Goal: Task Accomplishment & Management: Manage account settings

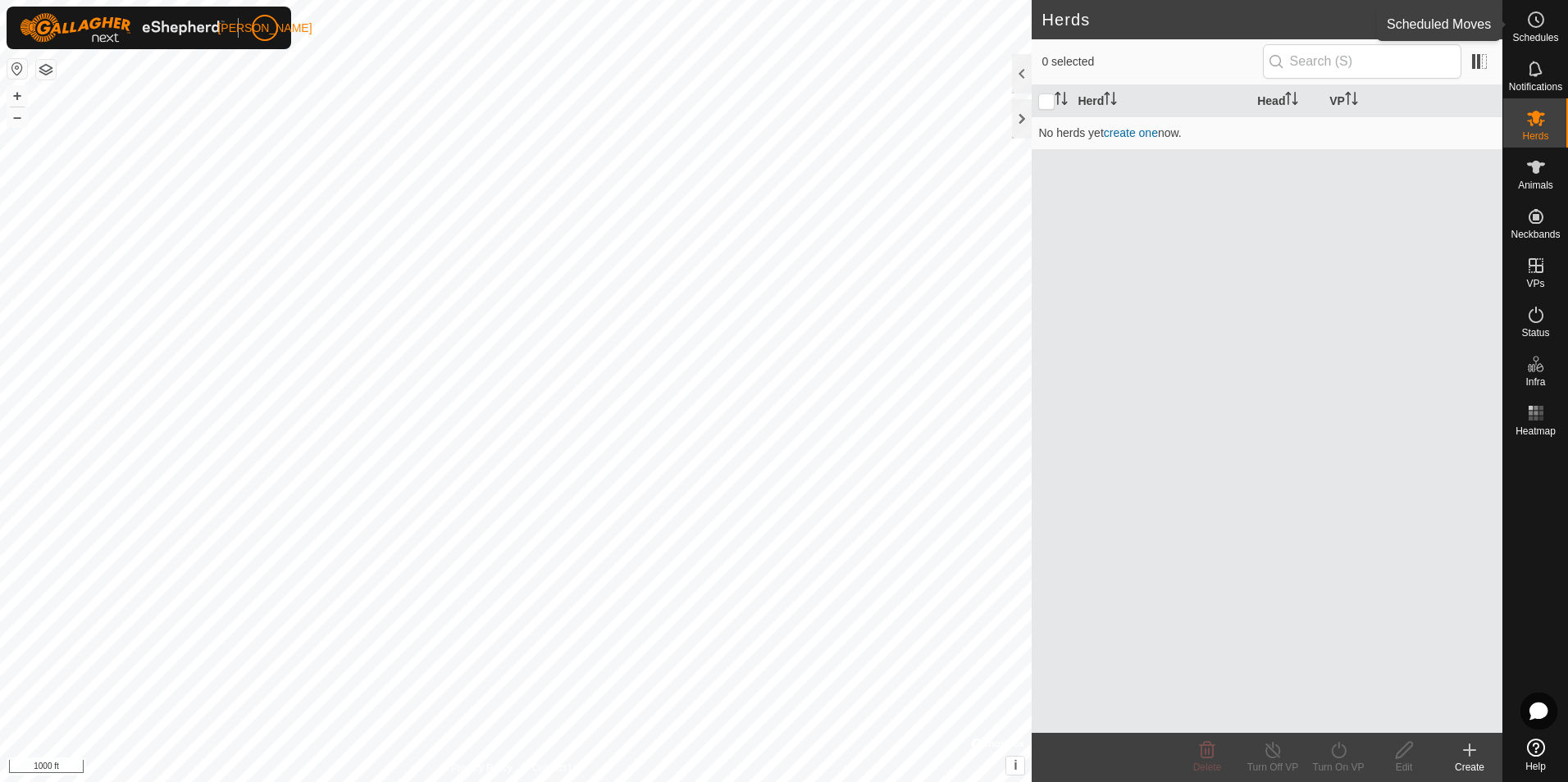
click at [1540, 39] on span "Schedules" at bounding box center [1535, 37] width 46 height 10
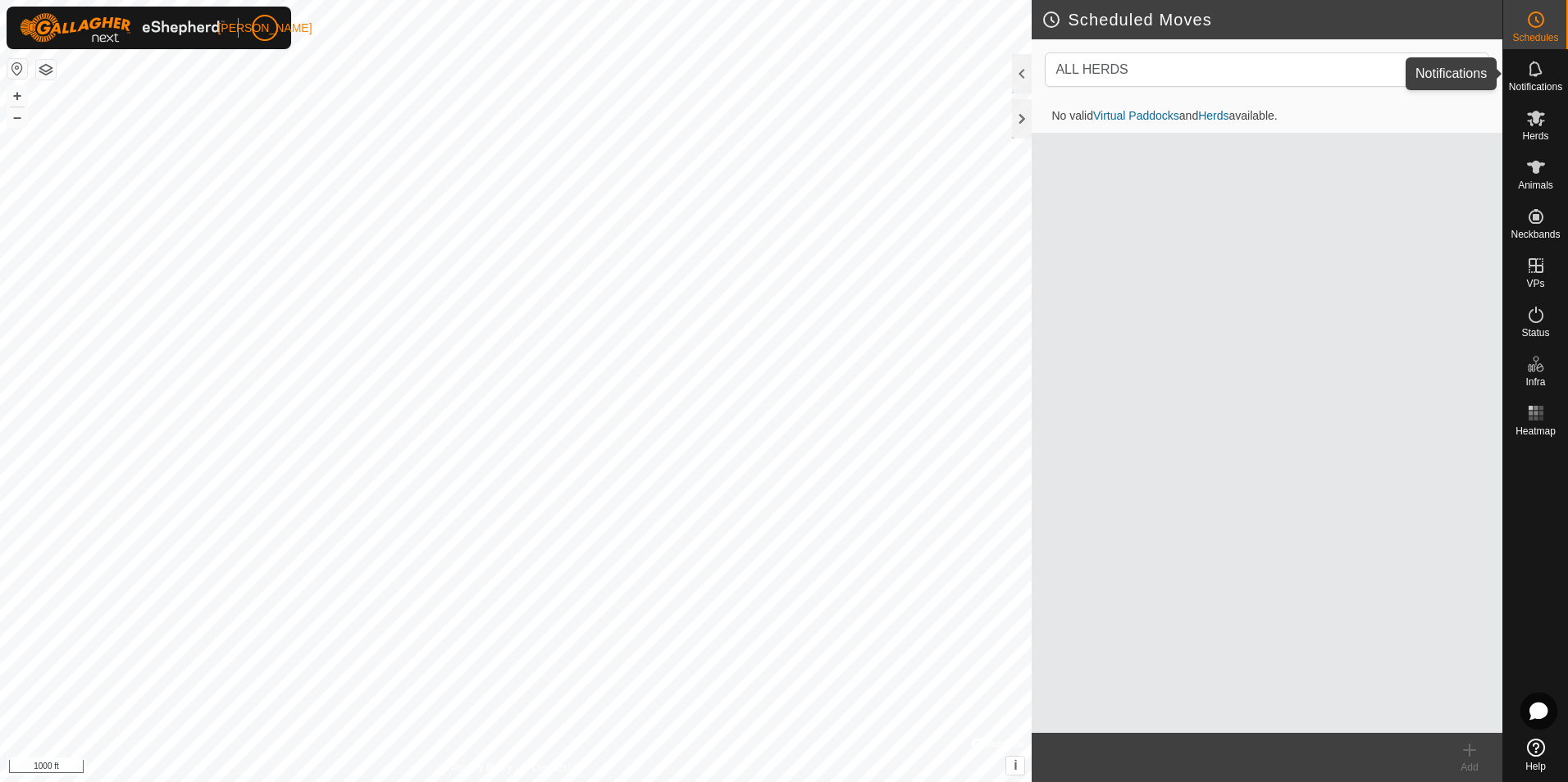
click at [1532, 75] on icon at bounding box center [1535, 68] width 13 height 16
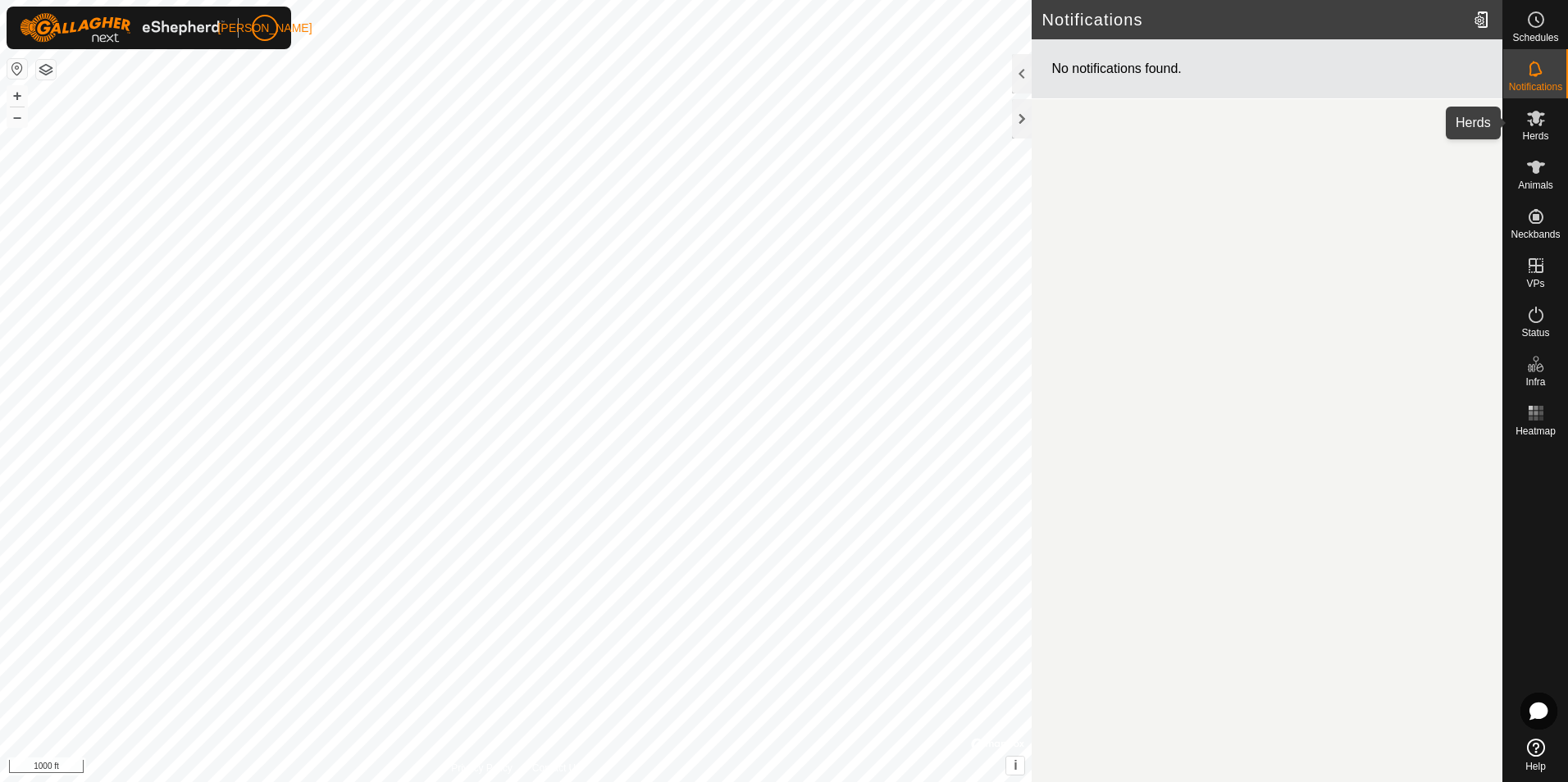
click at [1532, 128] on es-mob-svg-icon at bounding box center [1536, 118] width 29 height 27
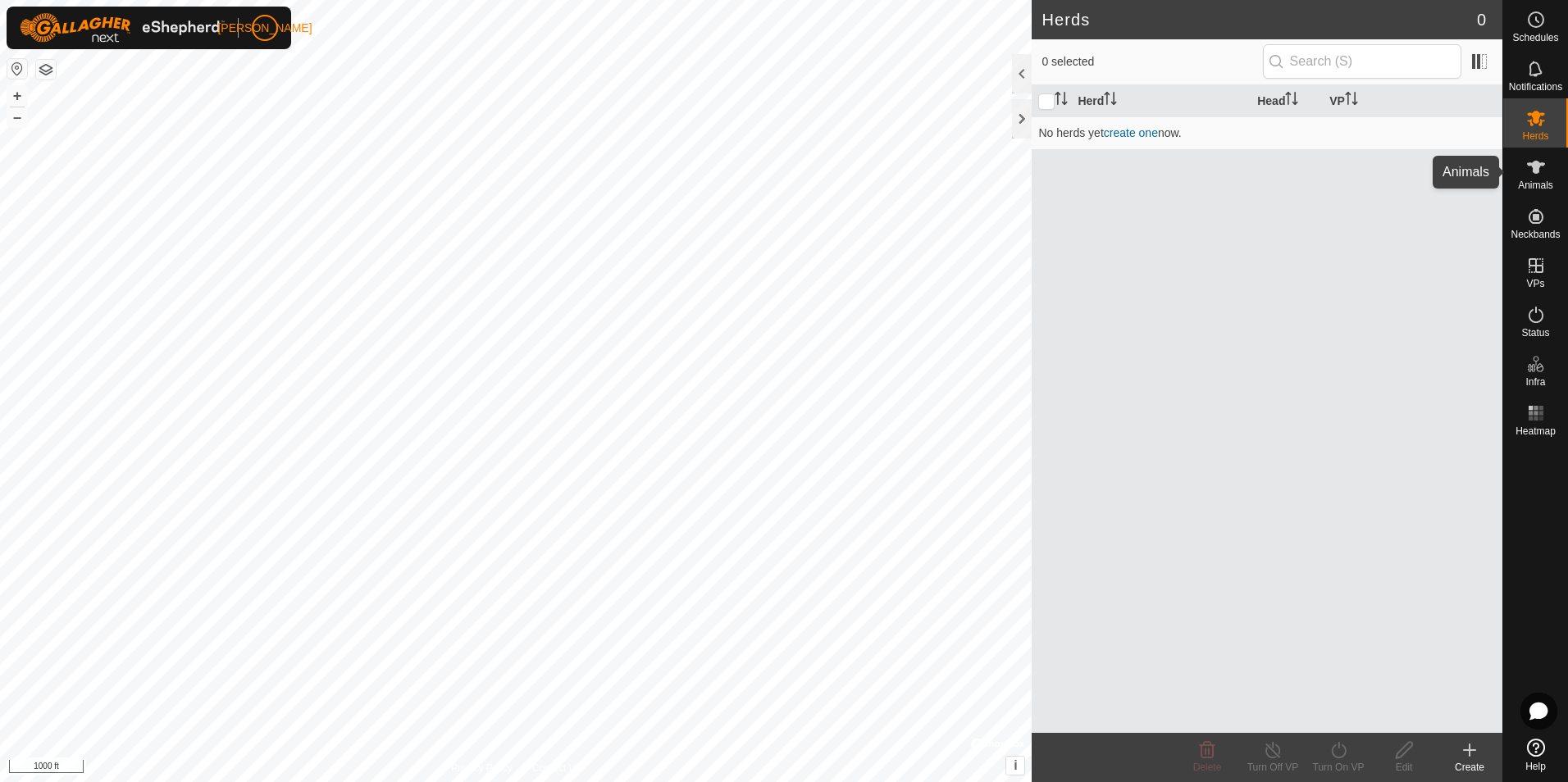
click at [1540, 178] on es-animals-svg-icon at bounding box center [1536, 168] width 29 height 27
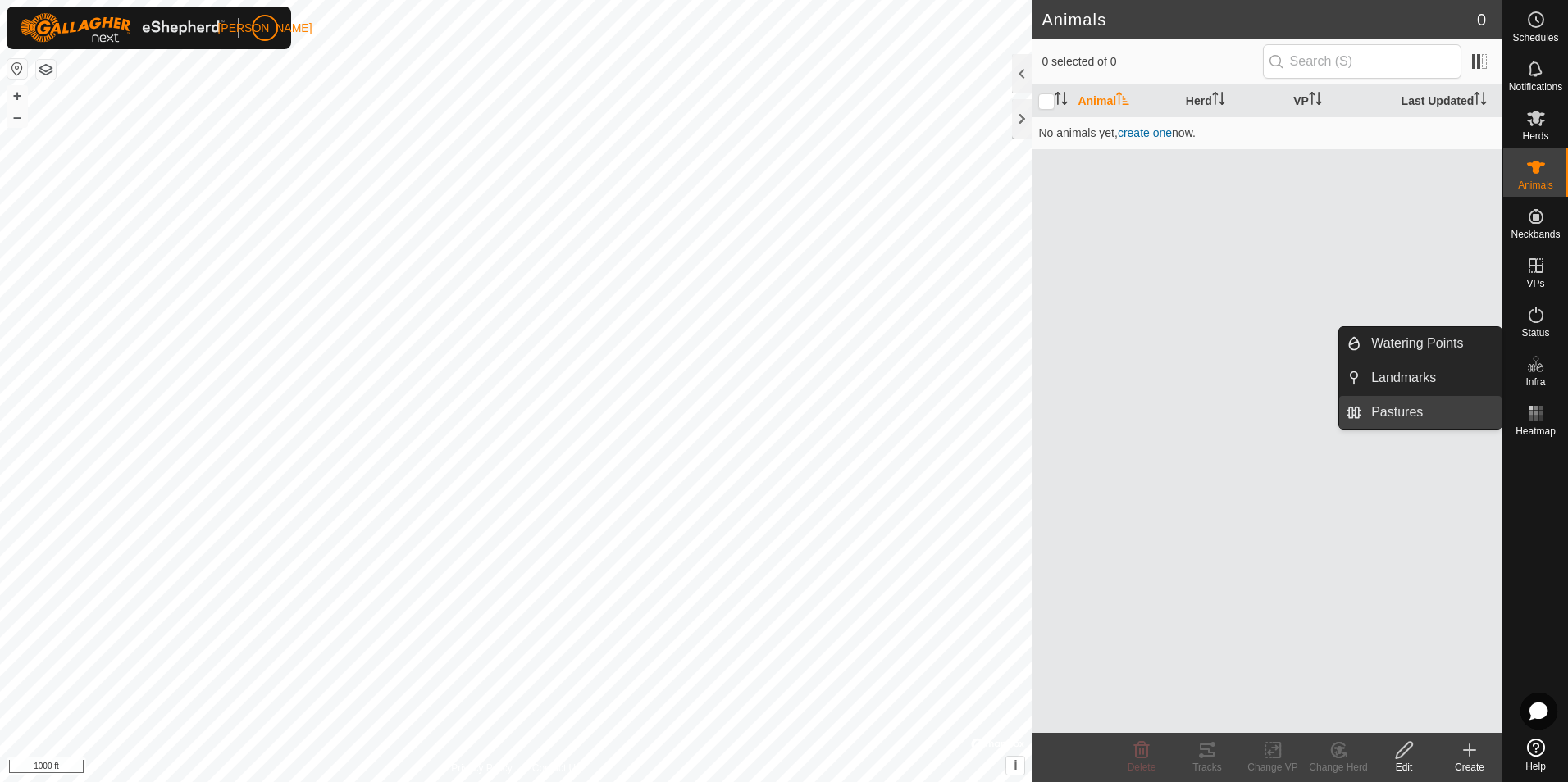
click at [1400, 414] on link "Pastures" at bounding box center [1431, 412] width 140 height 33
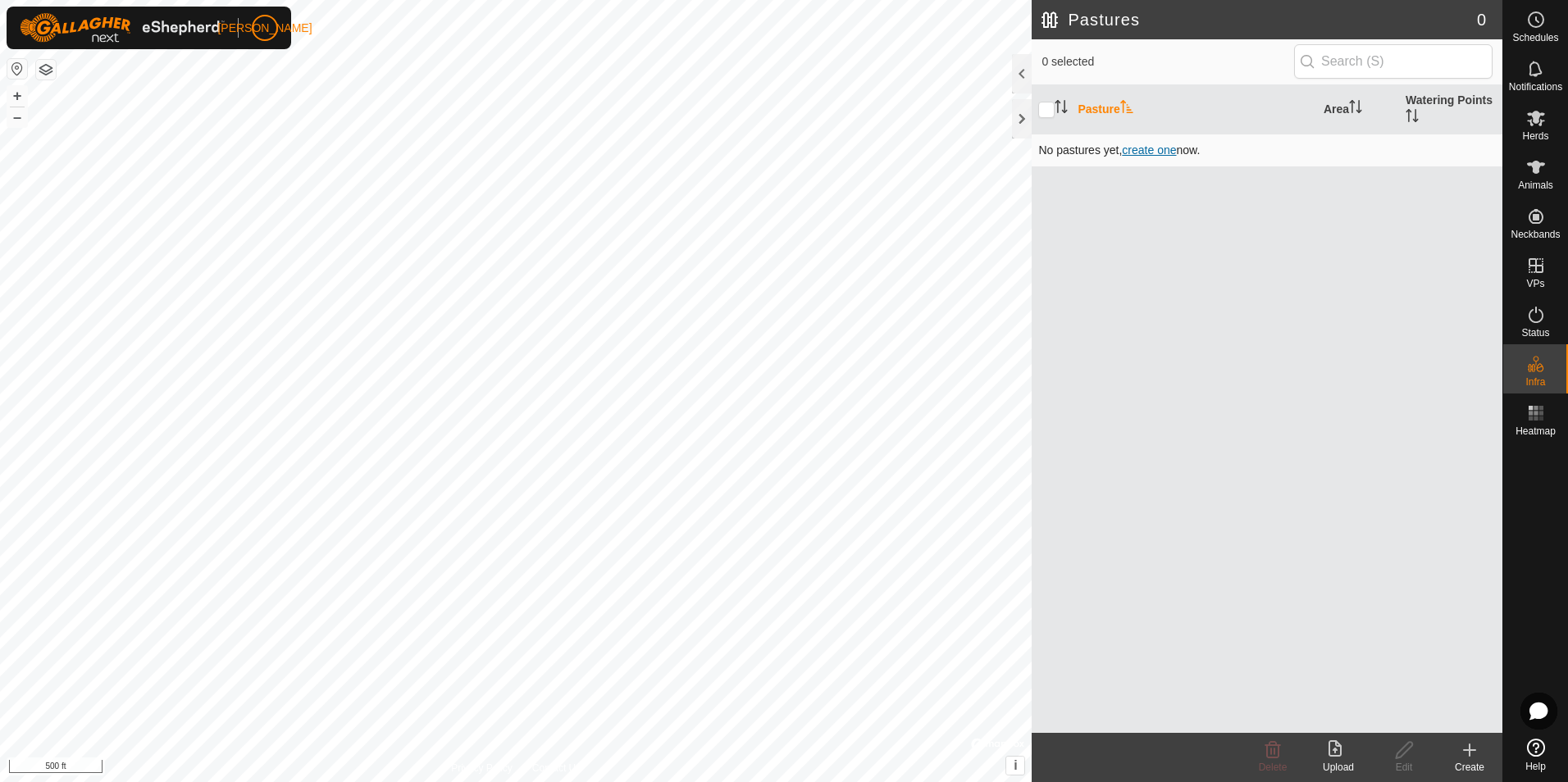
click at [1163, 146] on span "create one" at bounding box center [1149, 150] width 54 height 13
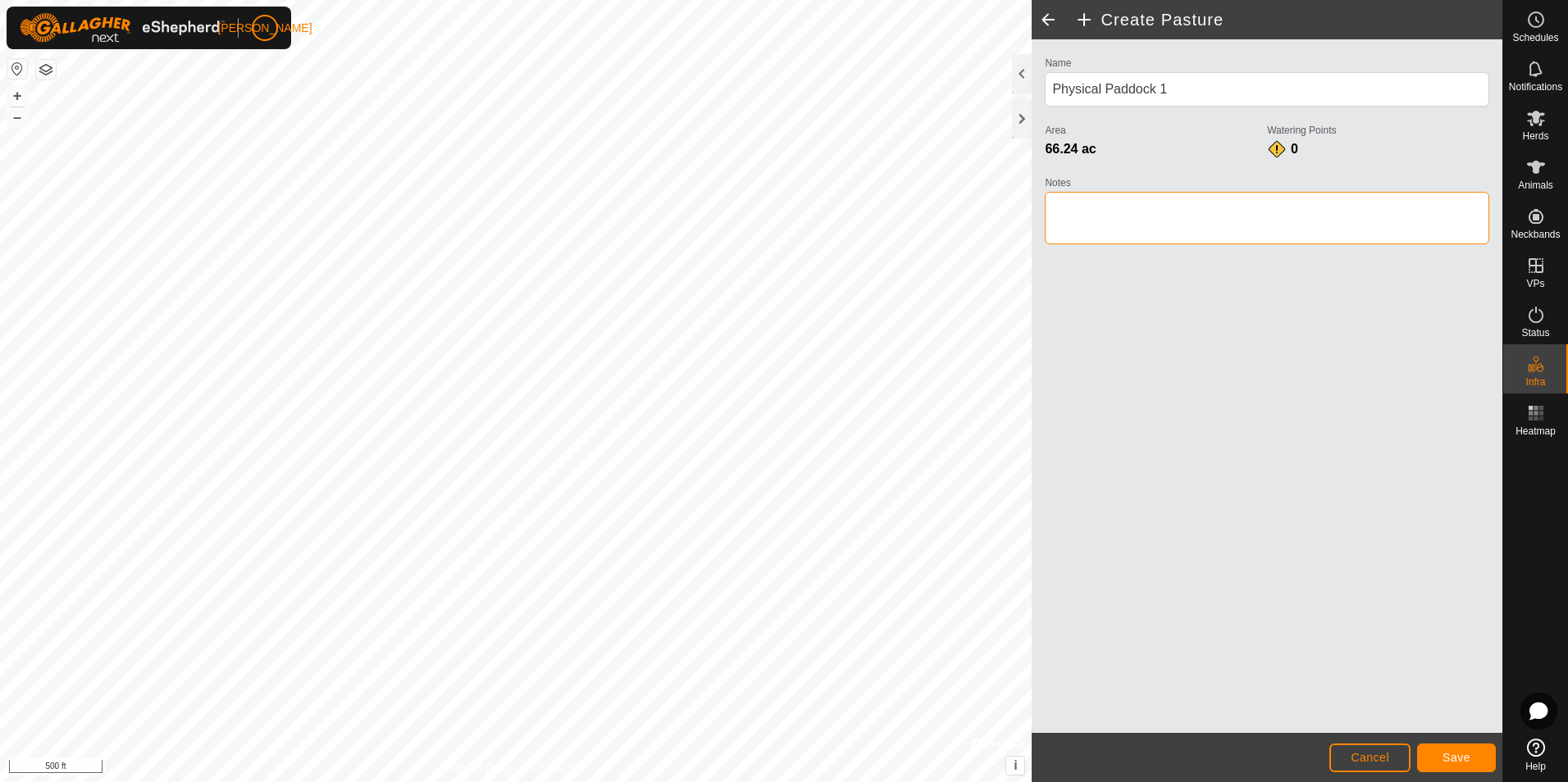
click at [1173, 213] on textarea "Notes" at bounding box center [1267, 217] width 445 height 52
type textarea "[PERSON_NAME] Leased Pasture - Spring Graze"
click at [1460, 756] on span "Save" at bounding box center [1456, 757] width 28 height 13
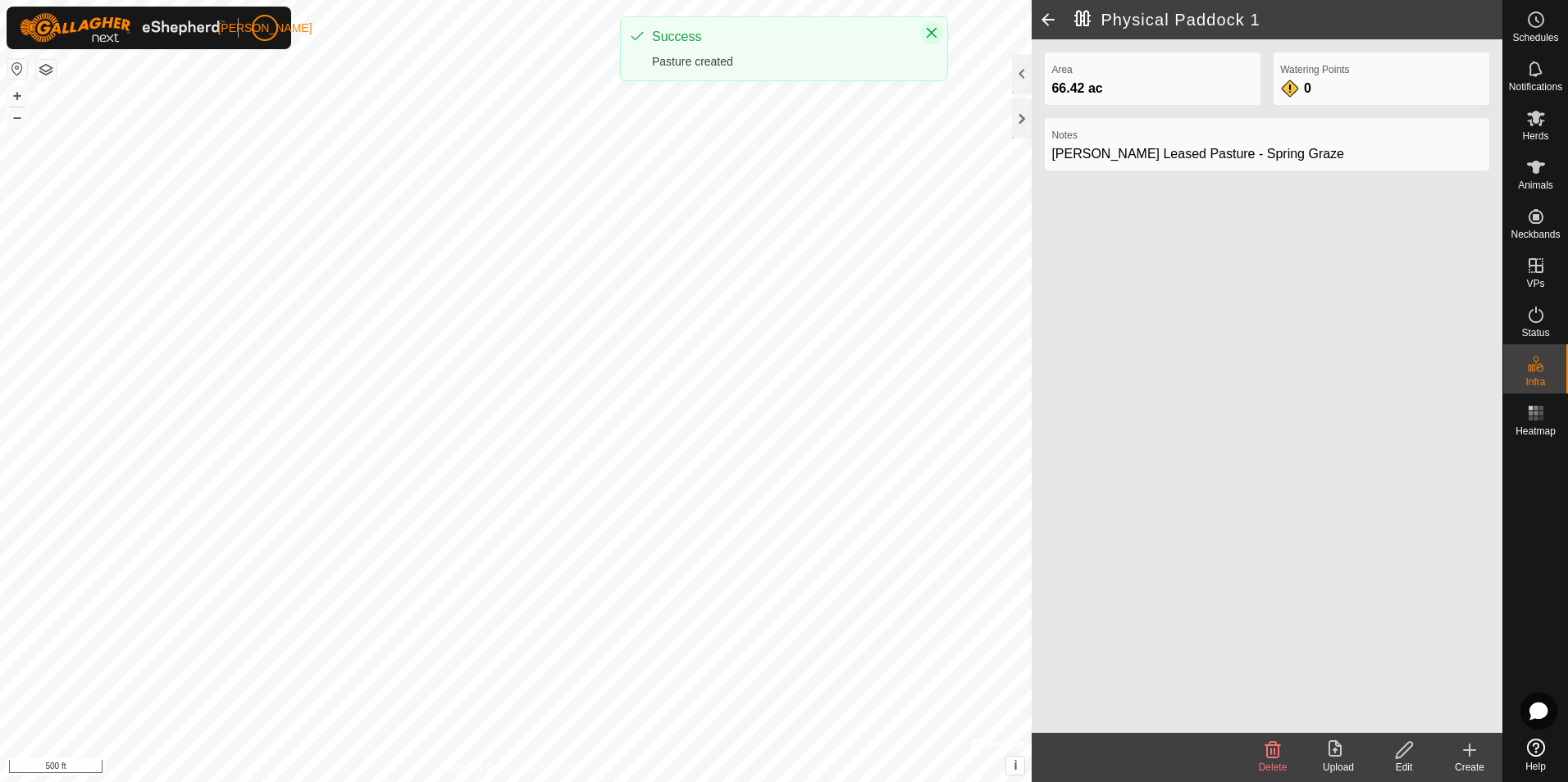
click at [931, 31] on icon "Close" at bounding box center [931, 33] width 13 height 13
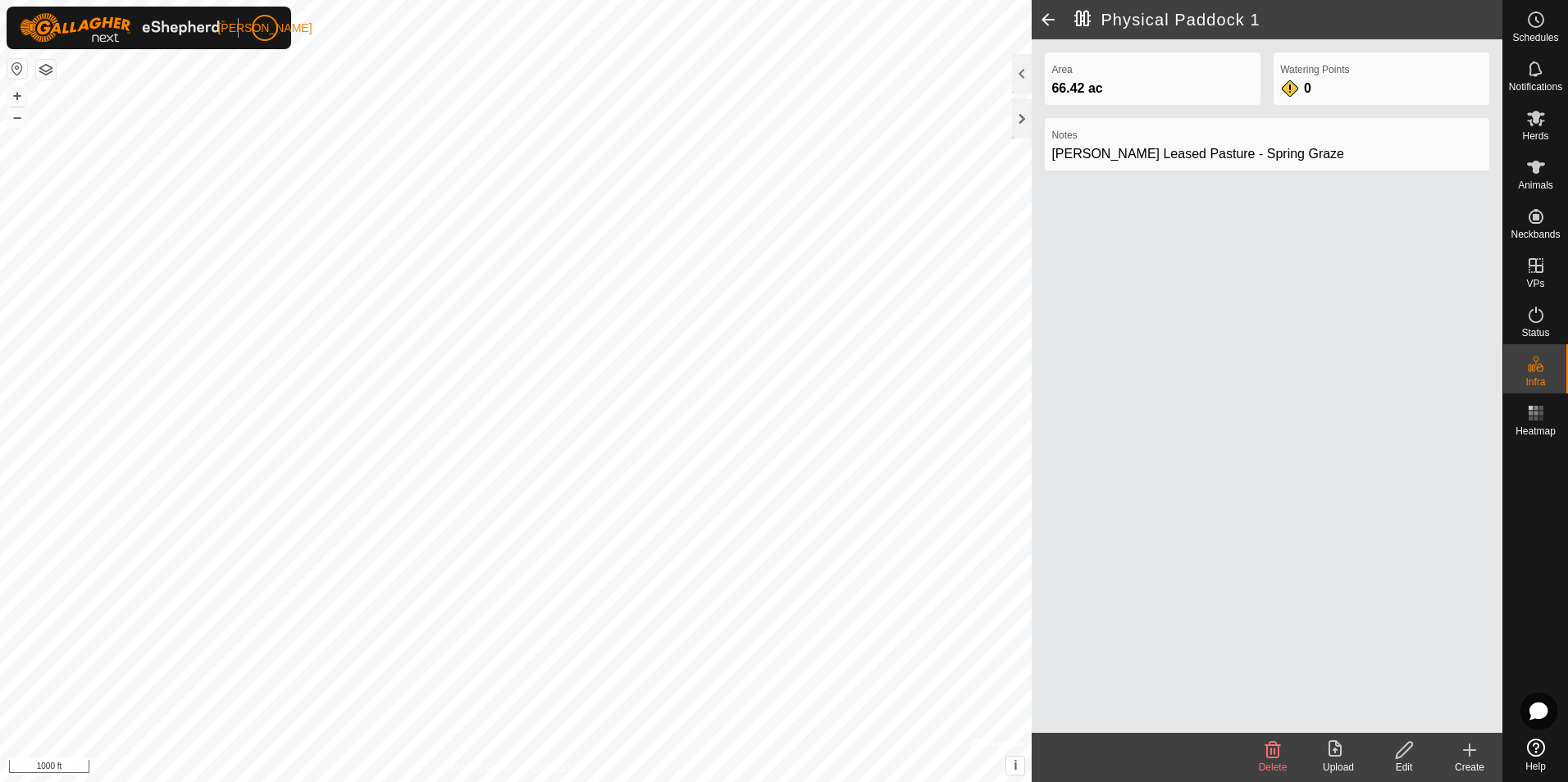
click at [1049, 21] on span at bounding box center [1048, 20] width 33 height 39
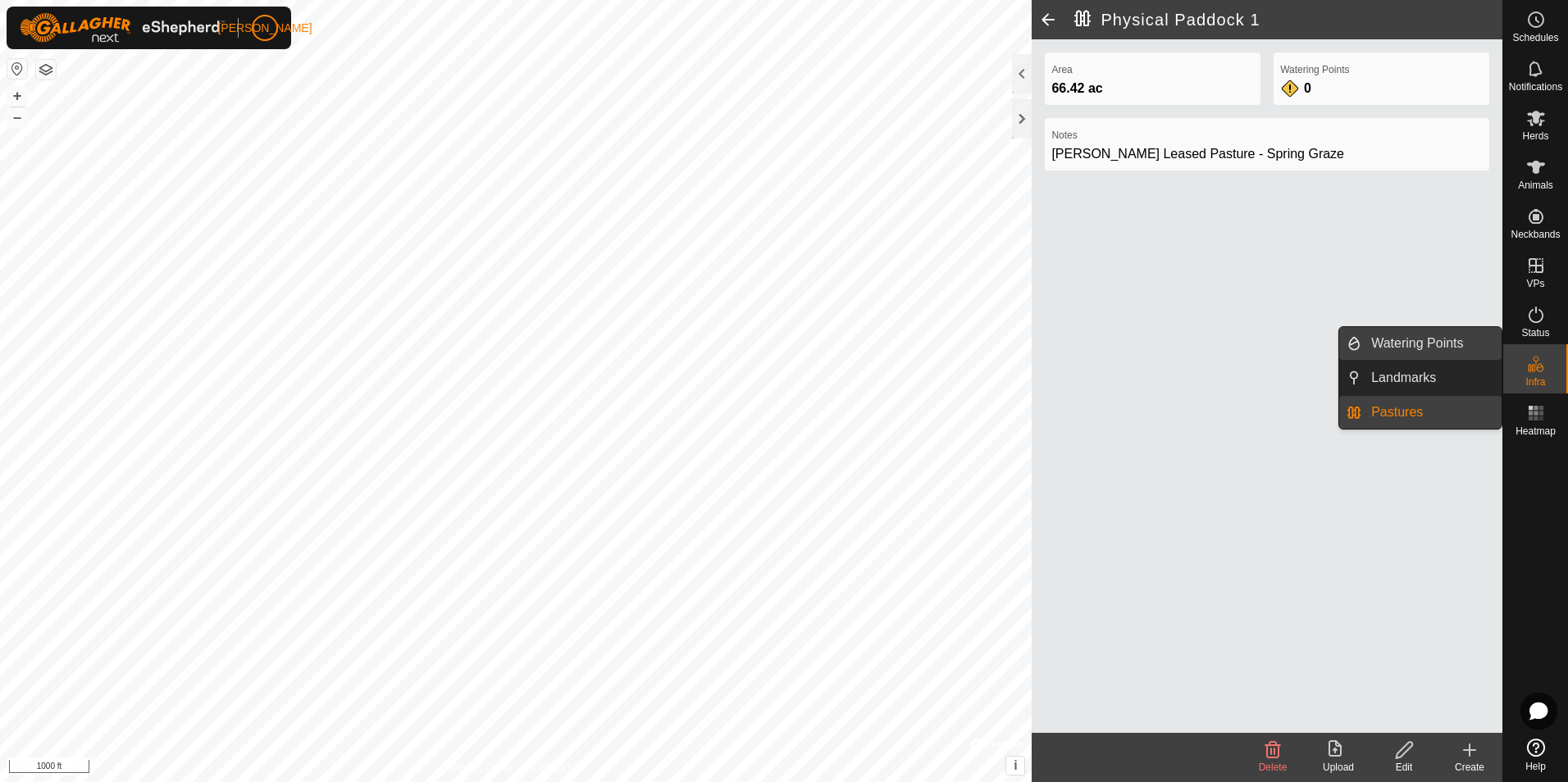
click at [1410, 345] on link "Watering Points" at bounding box center [1431, 344] width 140 height 33
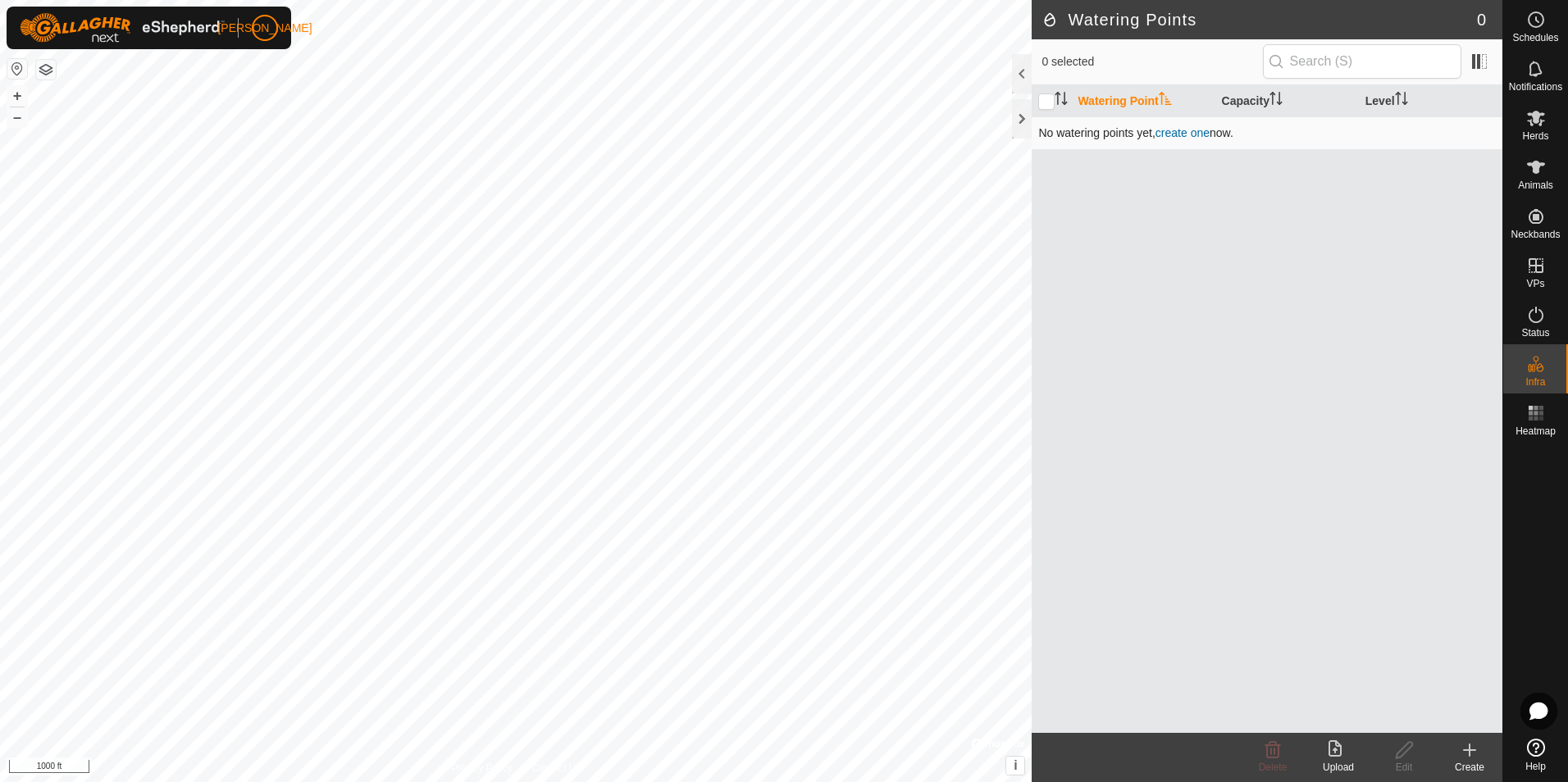
click at [1175, 134] on link "create one" at bounding box center [1183, 132] width 54 height 13
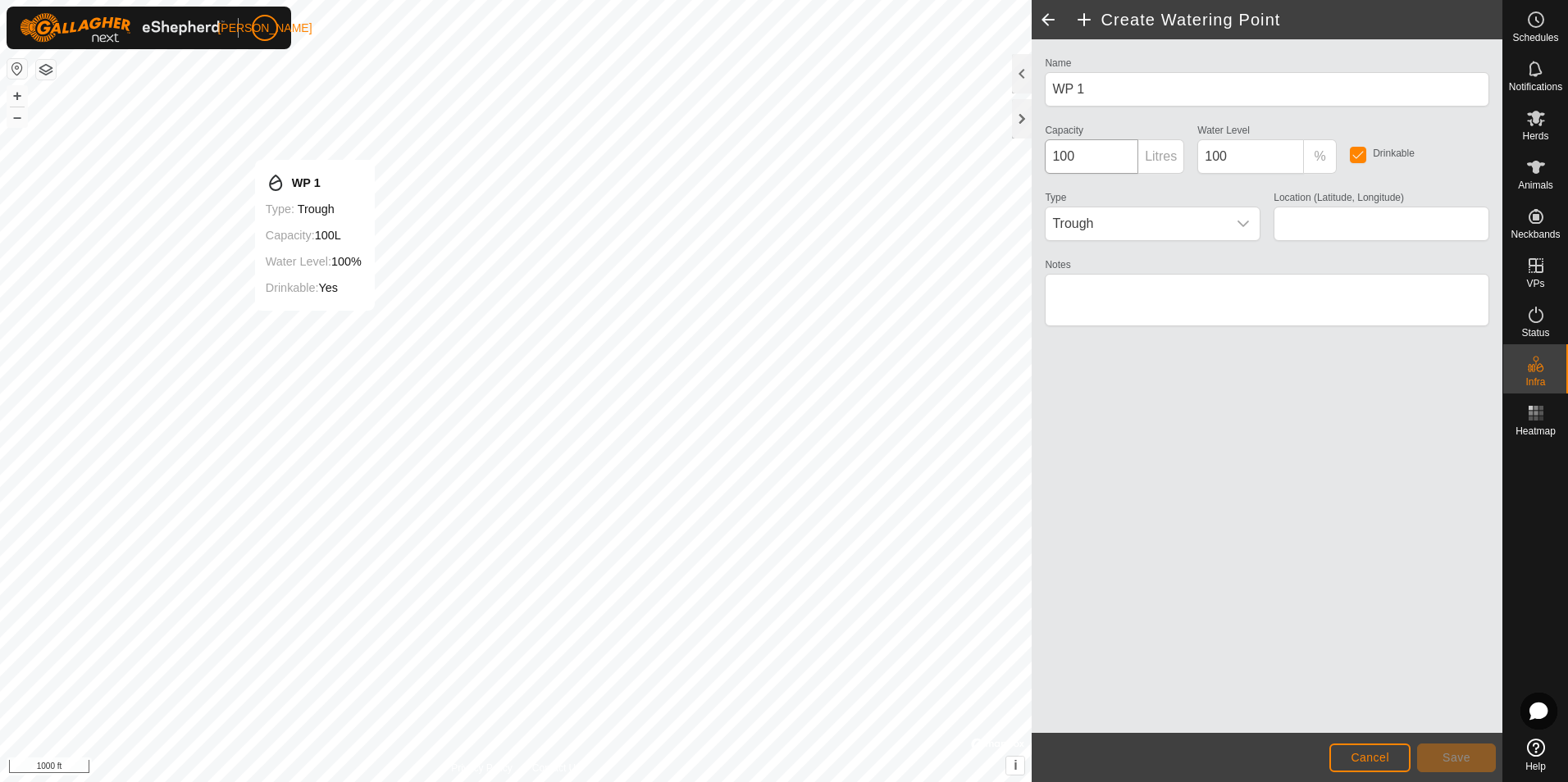
type input "45.220054, -120.179926"
click at [1243, 223] on icon "dropdown trigger" at bounding box center [1243, 224] width 13 height 13
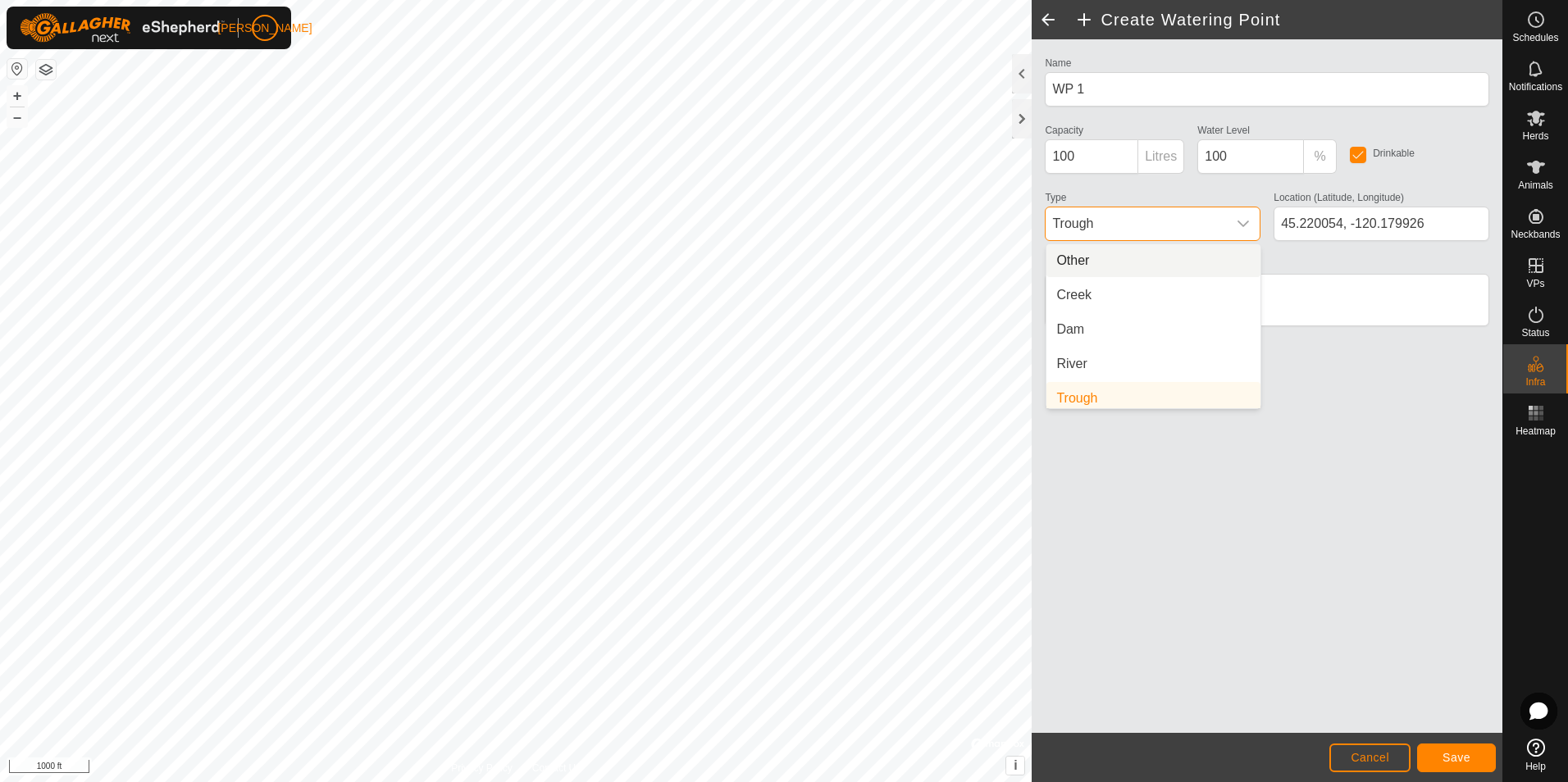
scroll to position [6, 0]
click at [1081, 290] on li "Creek" at bounding box center [1153, 288] width 214 height 33
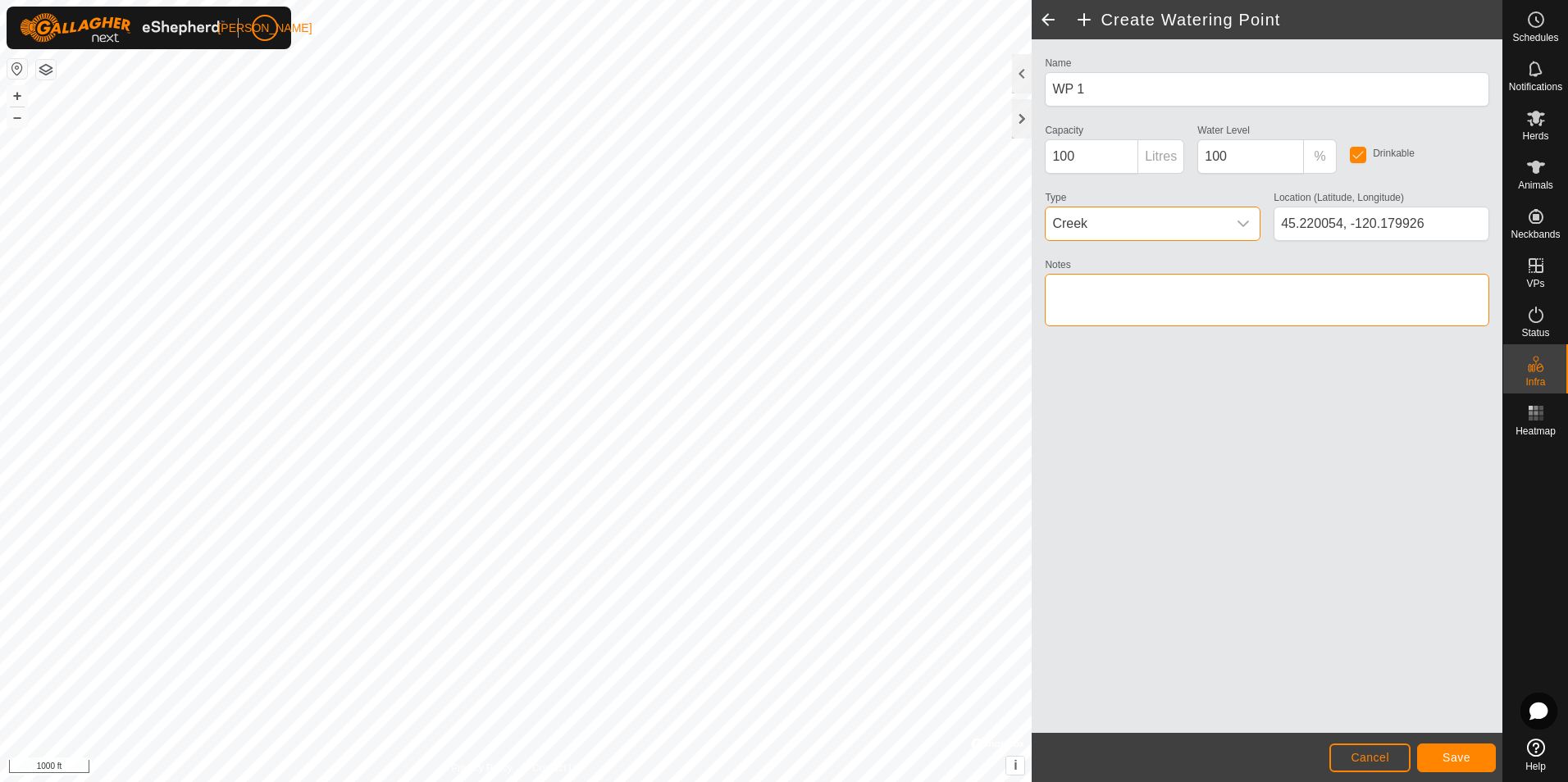
click at [1085, 296] on textarea "Notes" at bounding box center [1267, 300] width 445 height 52
type textarea "Spring"
click at [1454, 755] on span "Save" at bounding box center [1456, 757] width 28 height 13
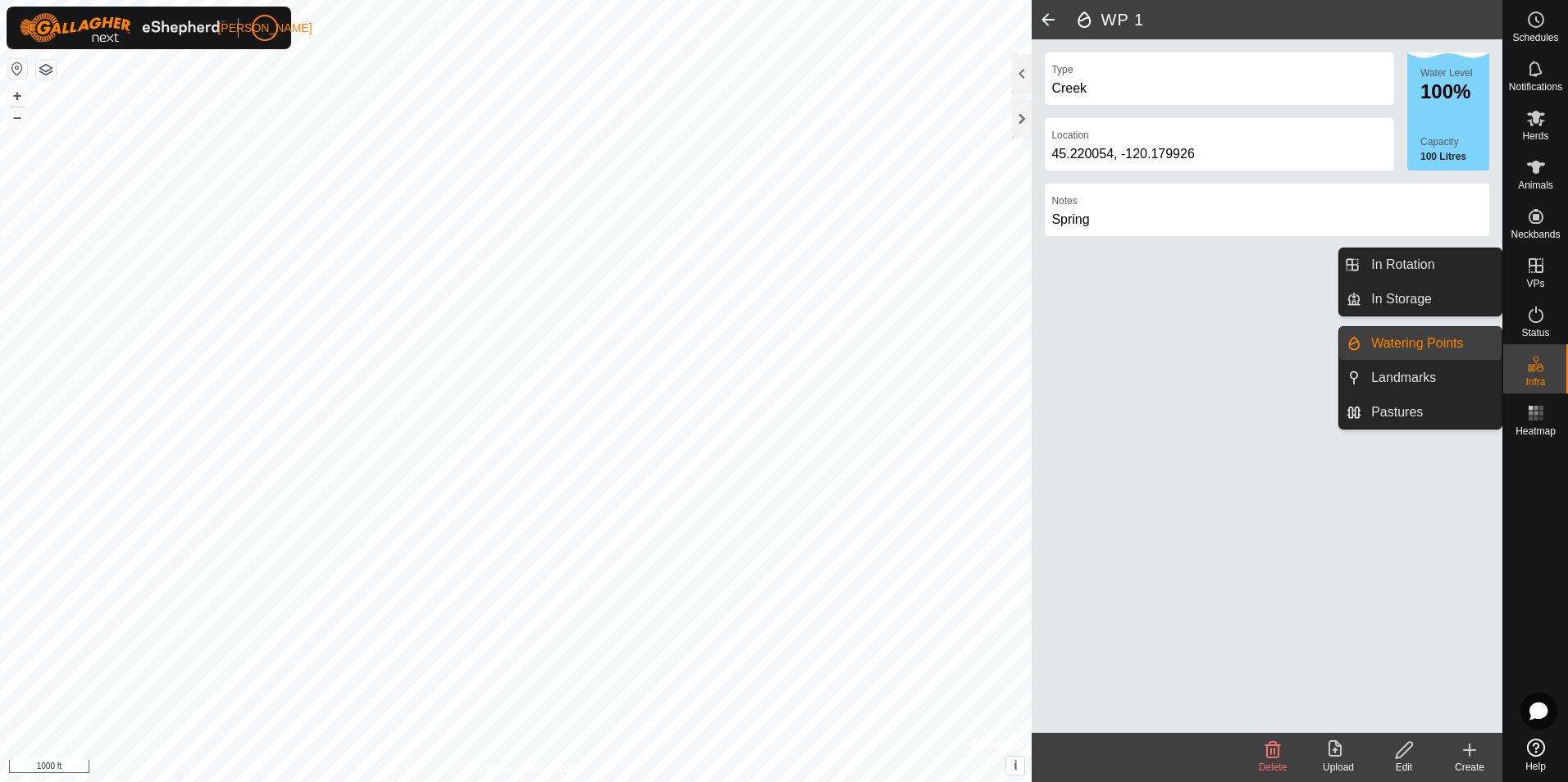
click at [1403, 347] on link "Watering Points" at bounding box center [1431, 344] width 140 height 33
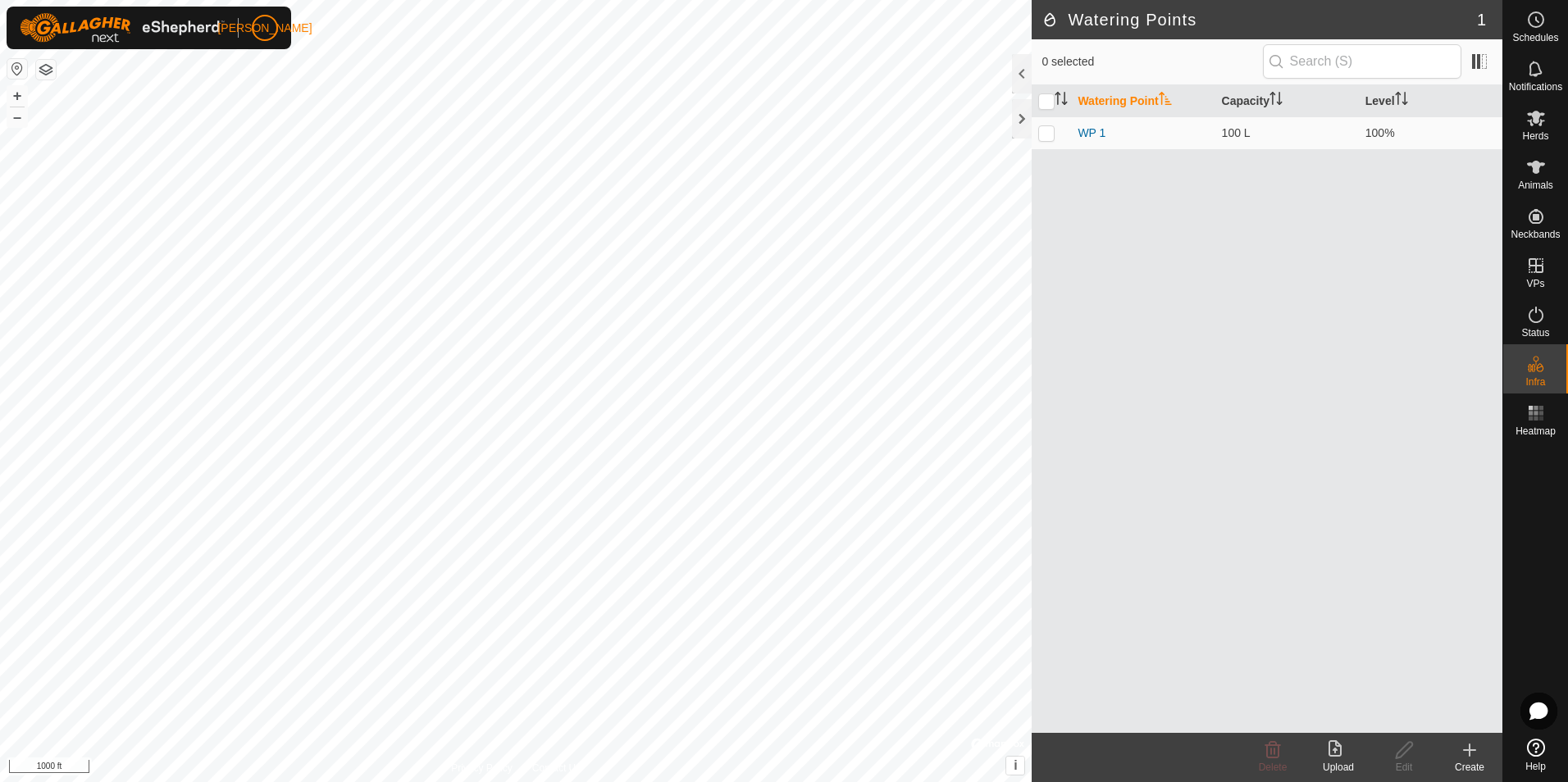
click at [1472, 757] on icon at bounding box center [1469, 750] width 20 height 20
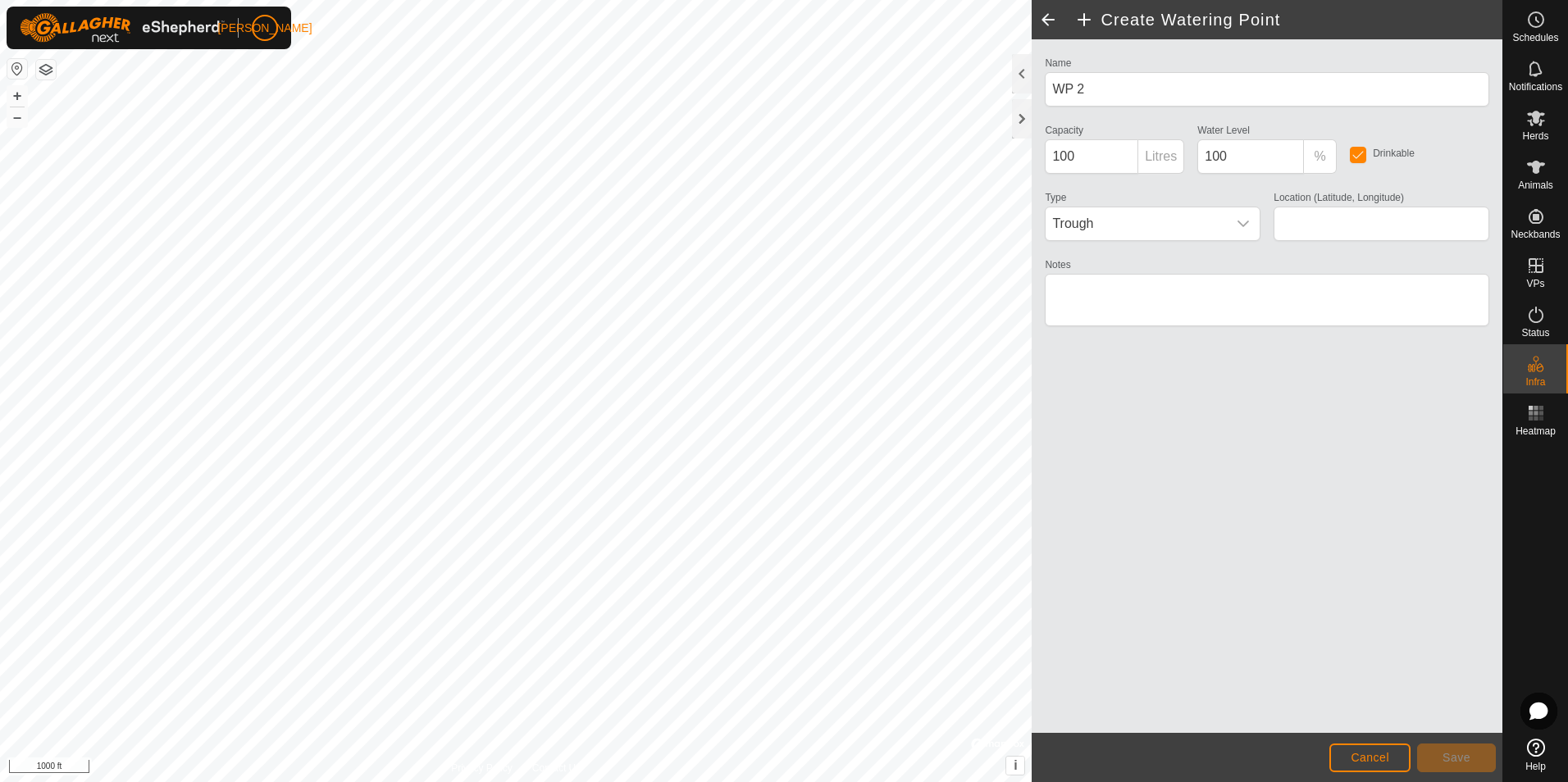
type input "45.220222, -120.182474"
click at [1081, 287] on textarea "Notes" at bounding box center [1267, 300] width 445 height 52
type textarea "[PERSON_NAME] Creek"
click at [1463, 761] on span "Save" at bounding box center [1456, 757] width 28 height 13
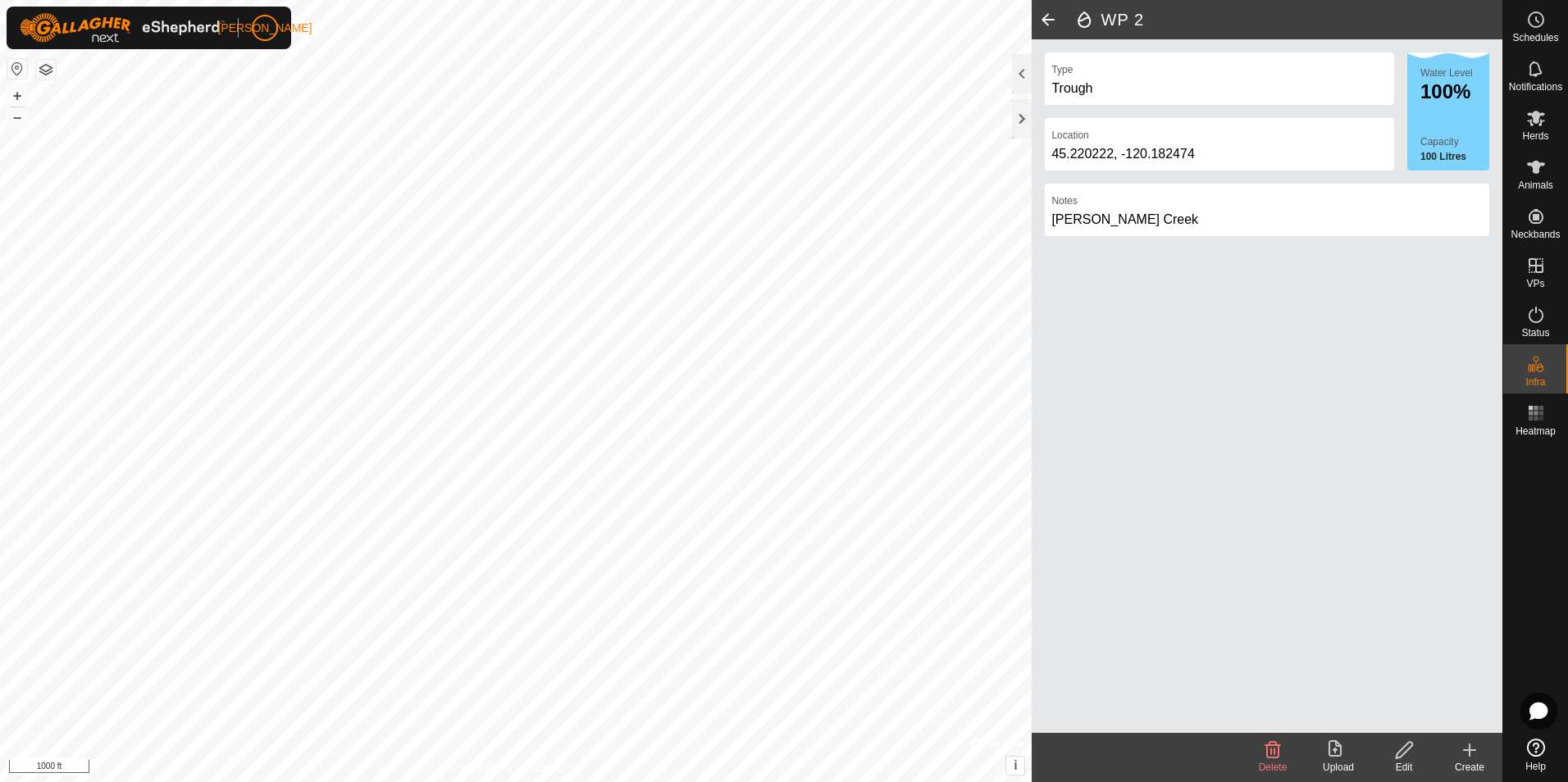
click at [1473, 758] on icon at bounding box center [1469, 750] width 20 height 20
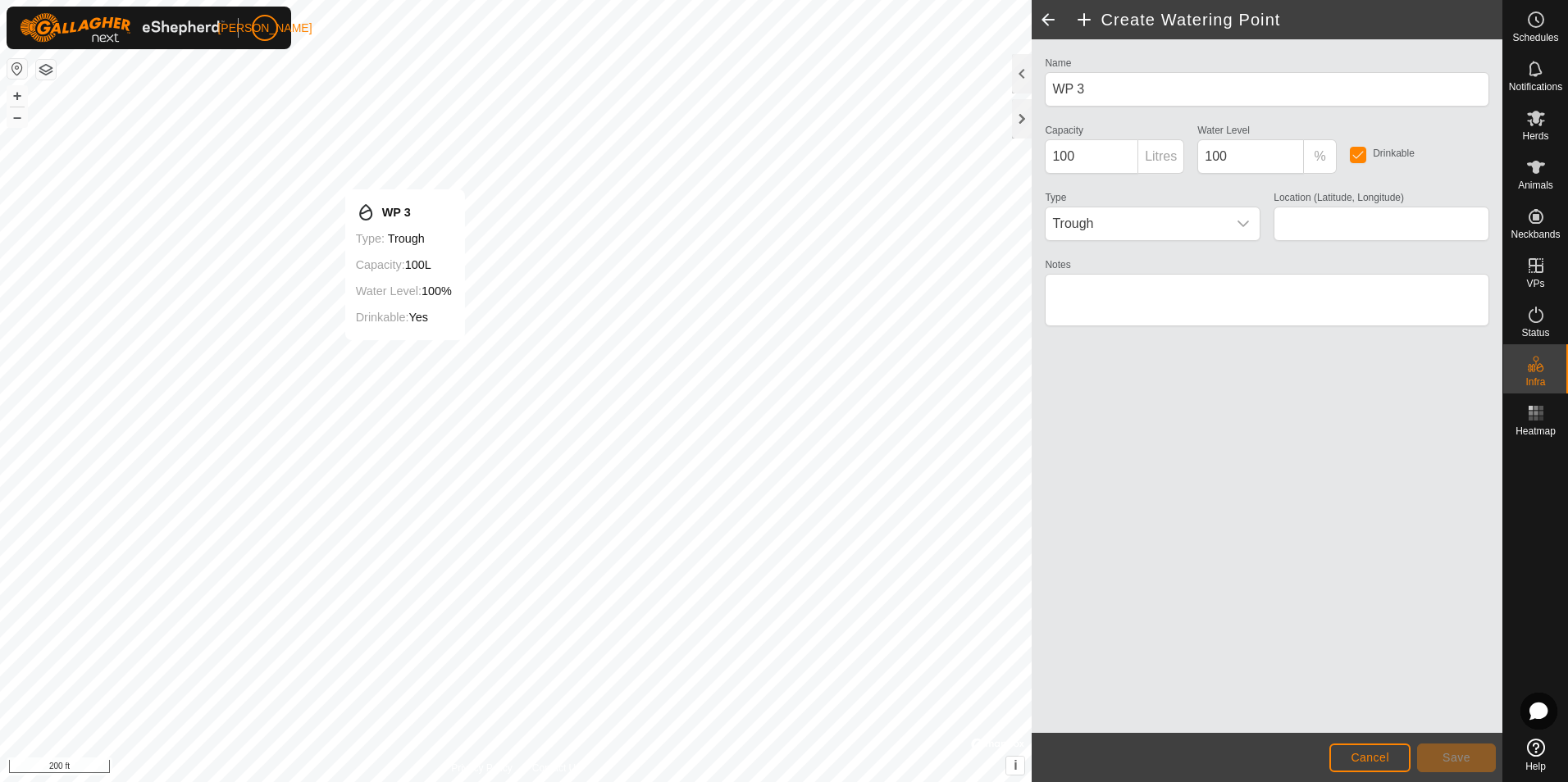
type input "45.211653, -120.168872"
click at [1124, 294] on textarea "Notes" at bounding box center [1267, 300] width 445 height 52
type textarea "Spring fed trough"
click at [1454, 756] on span "Save" at bounding box center [1456, 757] width 28 height 13
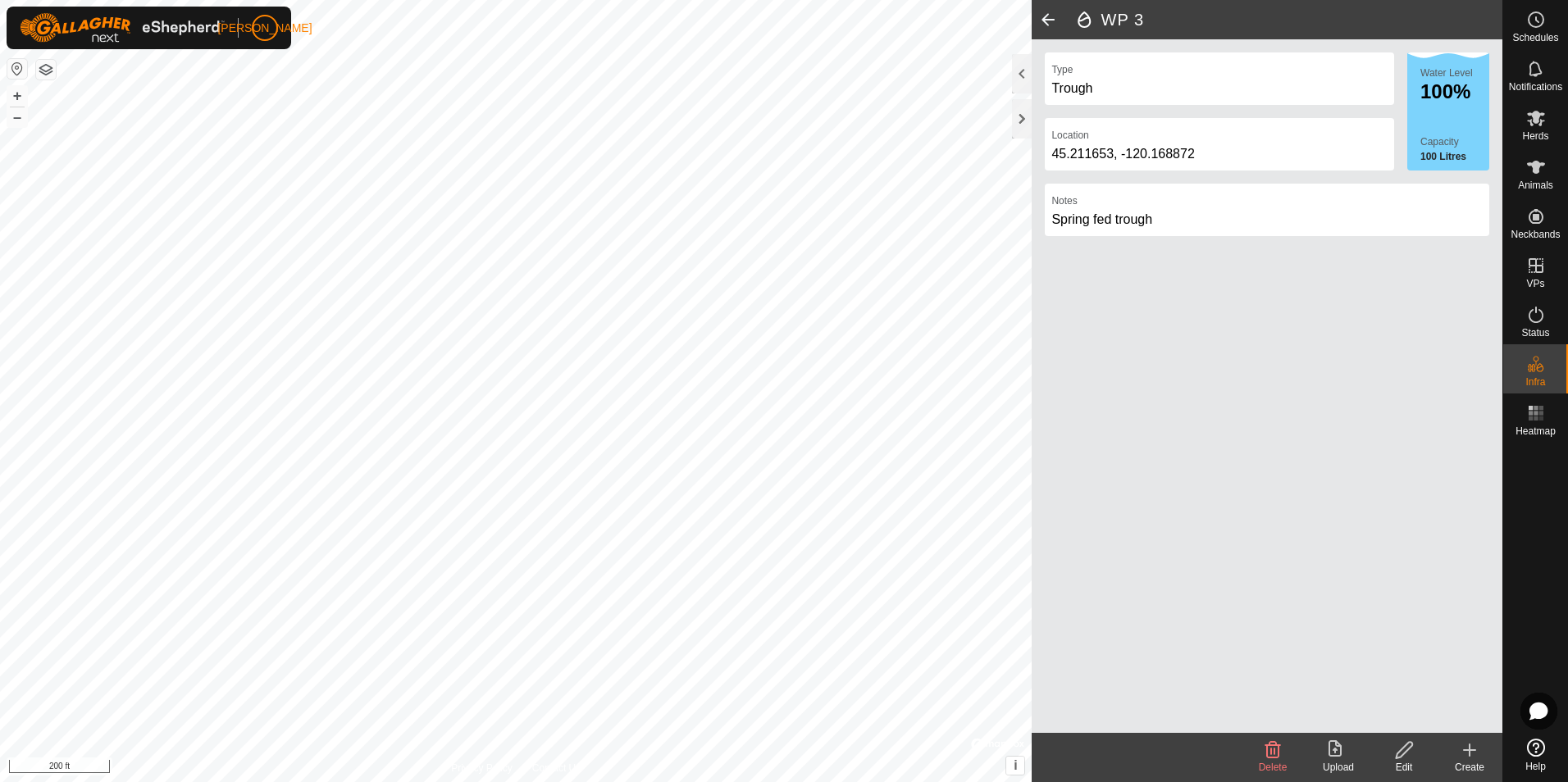
click at [1469, 755] on icon at bounding box center [1469, 750] width 20 height 20
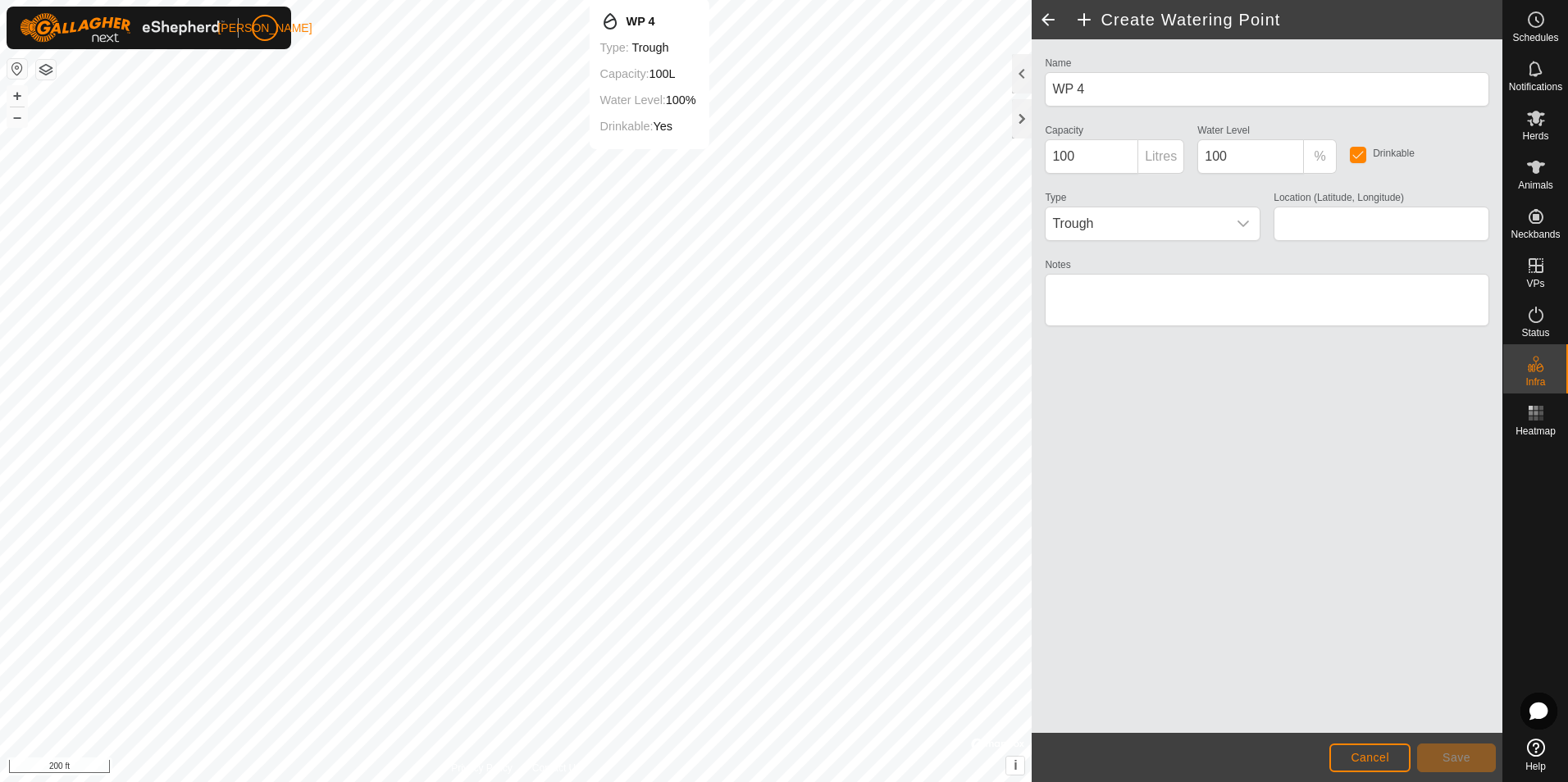
type input "45.212692, -120.166985"
click at [1091, 289] on textarea "Notes" at bounding box center [1267, 300] width 445 height 52
type textarea "Seasonal dam"
click at [1461, 762] on span "Save" at bounding box center [1456, 757] width 28 height 13
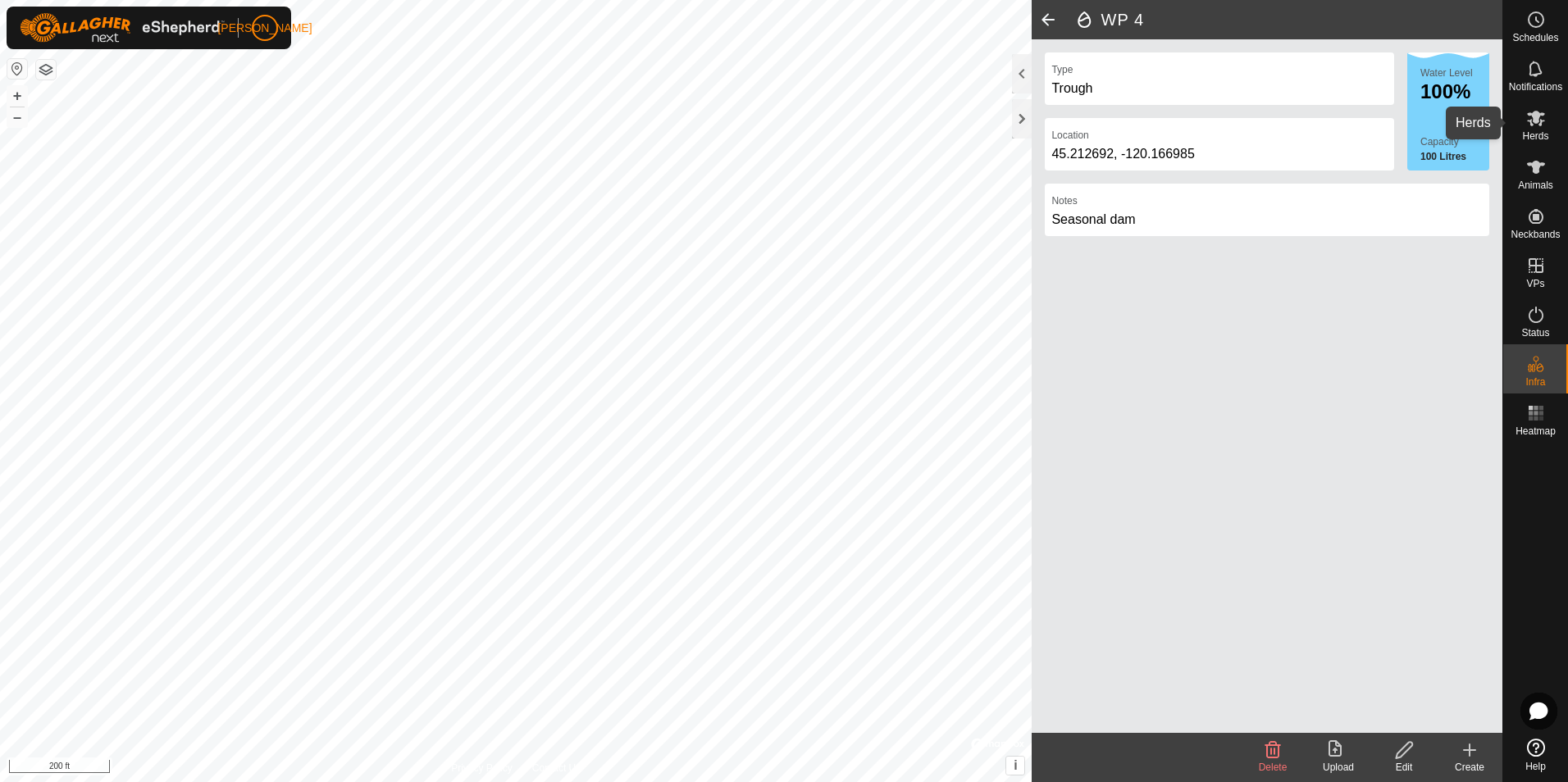
click at [1538, 134] on span "Herds" at bounding box center [1535, 136] width 27 height 10
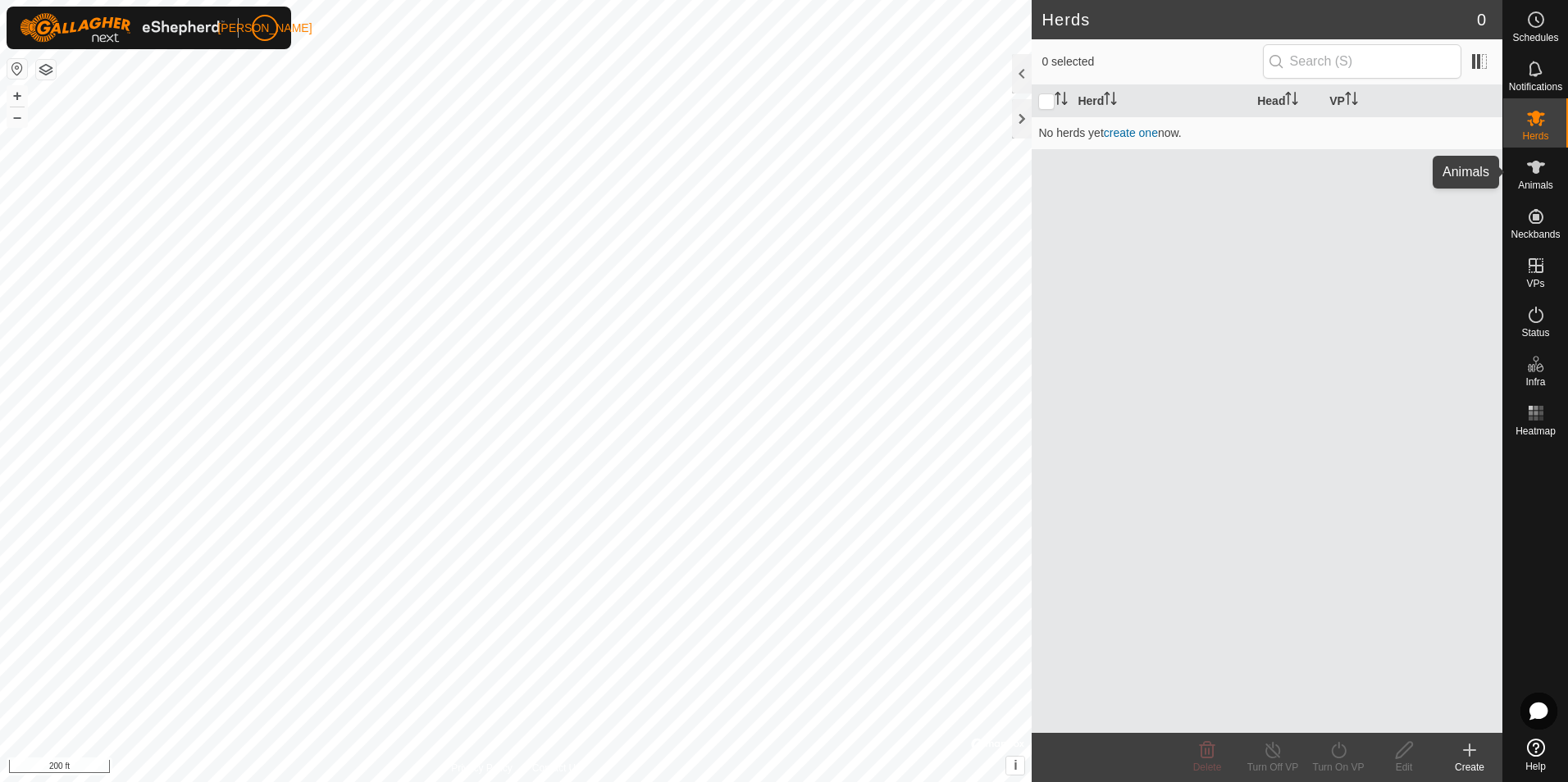
click at [1533, 174] on icon at bounding box center [1536, 167] width 20 height 20
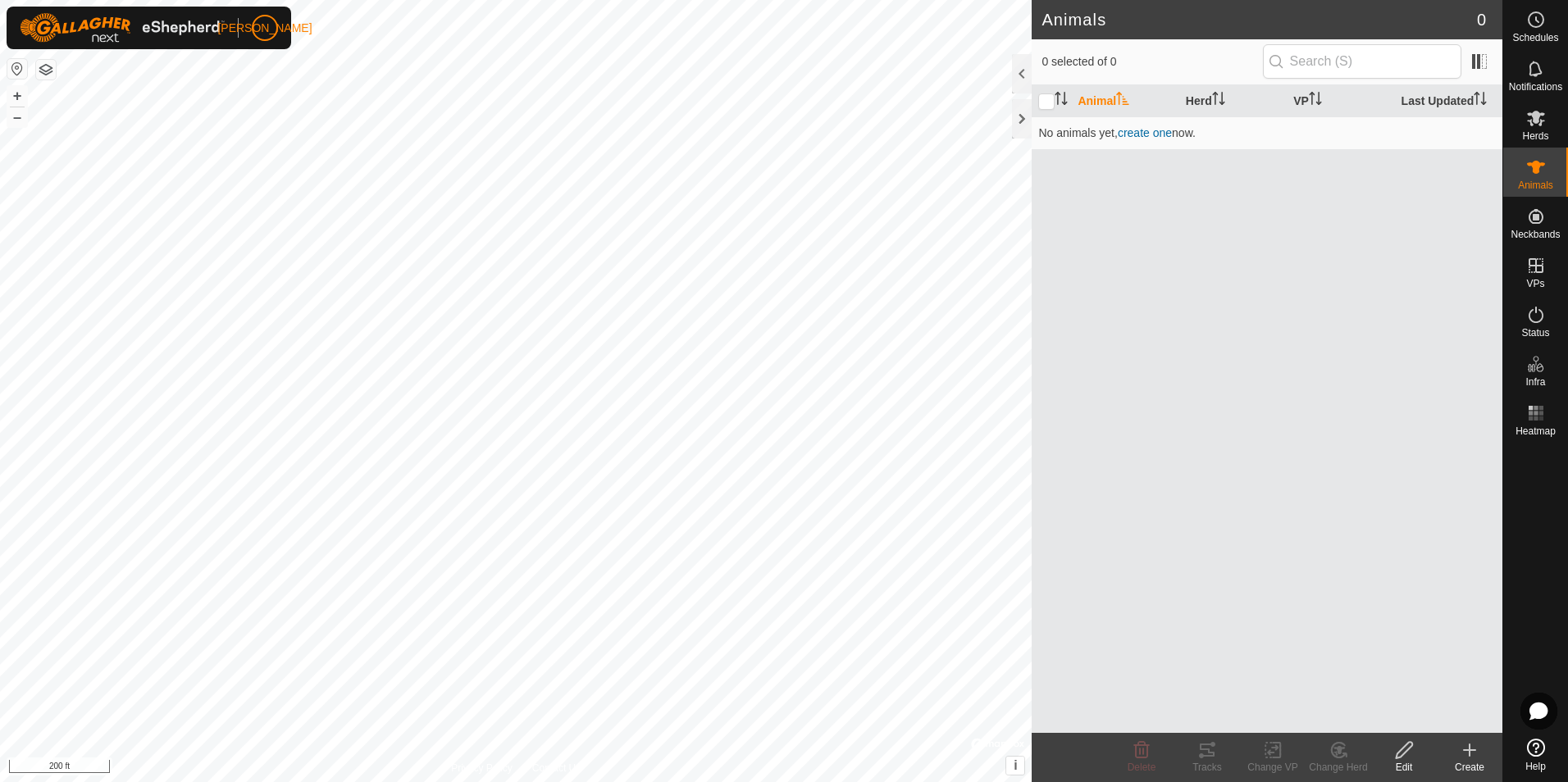
click at [1474, 759] on icon at bounding box center [1469, 750] width 20 height 20
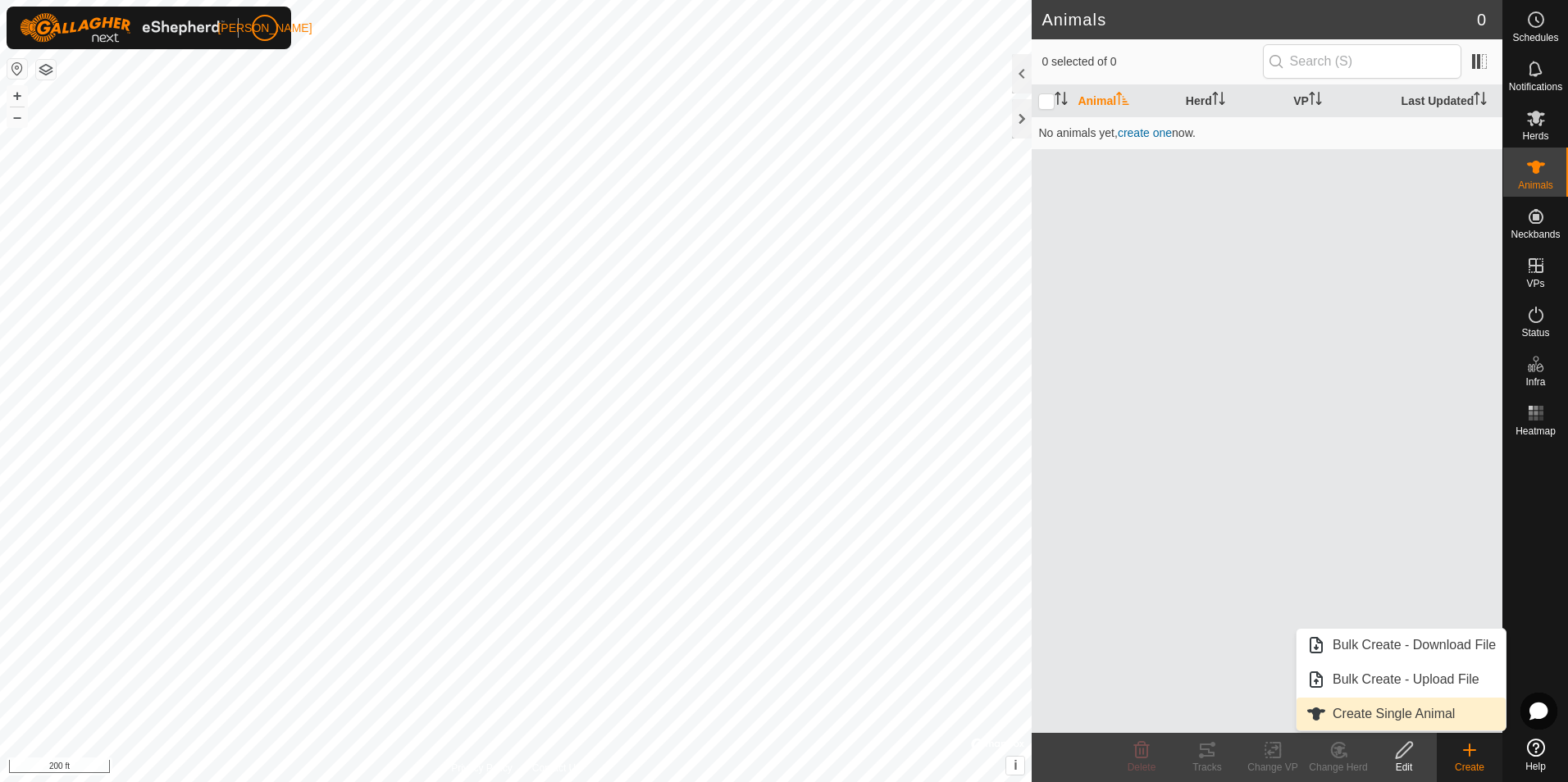
click at [1425, 721] on link "Create Single Animal" at bounding box center [1401, 714] width 210 height 33
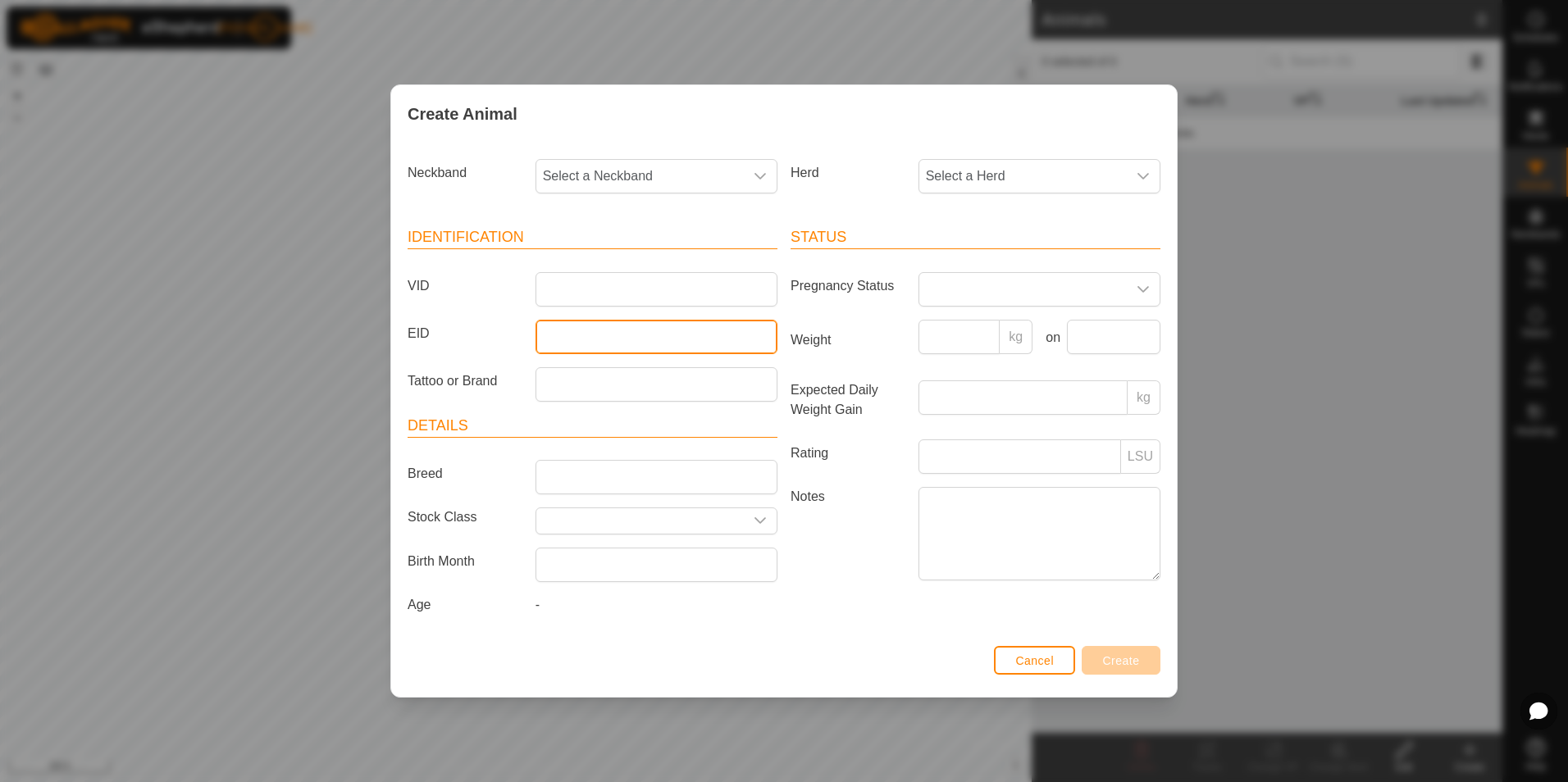
click at [597, 338] on input "EID" at bounding box center [656, 336] width 242 height 35
type input "245"
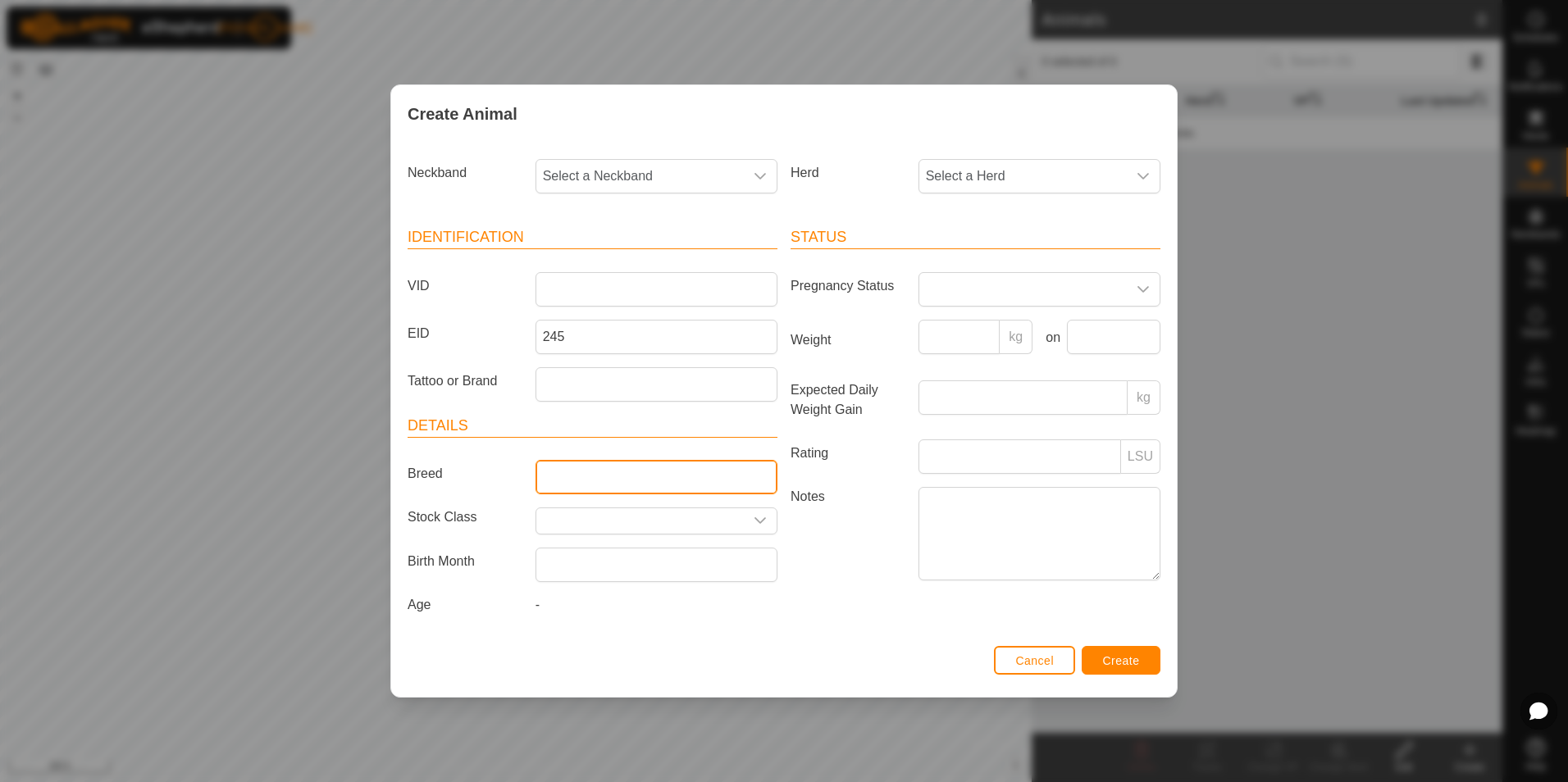
click at [619, 480] on input "Breed" at bounding box center [656, 477] width 242 height 35
type input "Angus"
click at [595, 605] on div "-" at bounding box center [656, 609] width 255 height 27
click at [566, 612] on div "-" at bounding box center [656, 609] width 255 height 27
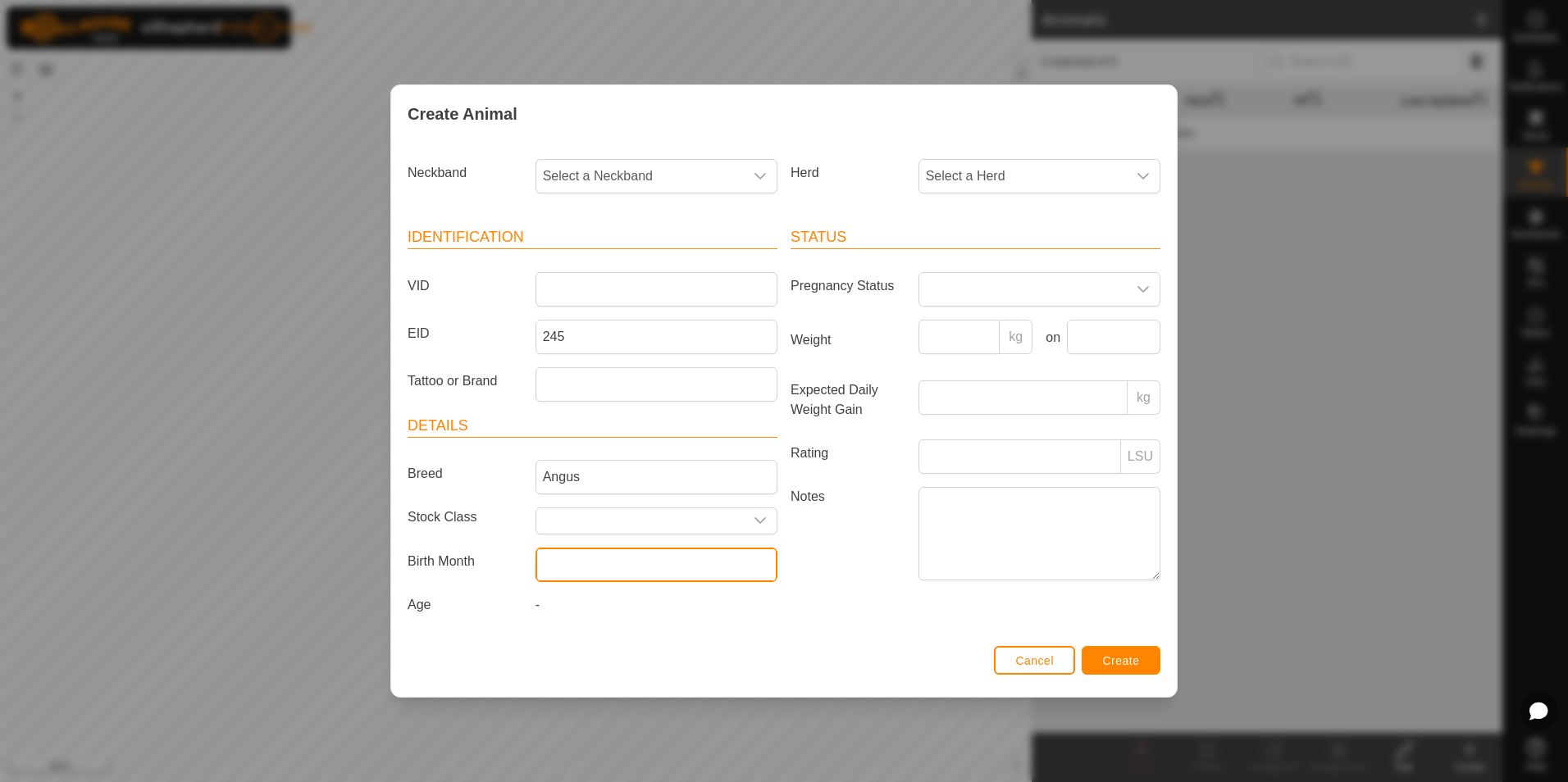
click at [572, 565] on input "text" at bounding box center [656, 565] width 242 height 35
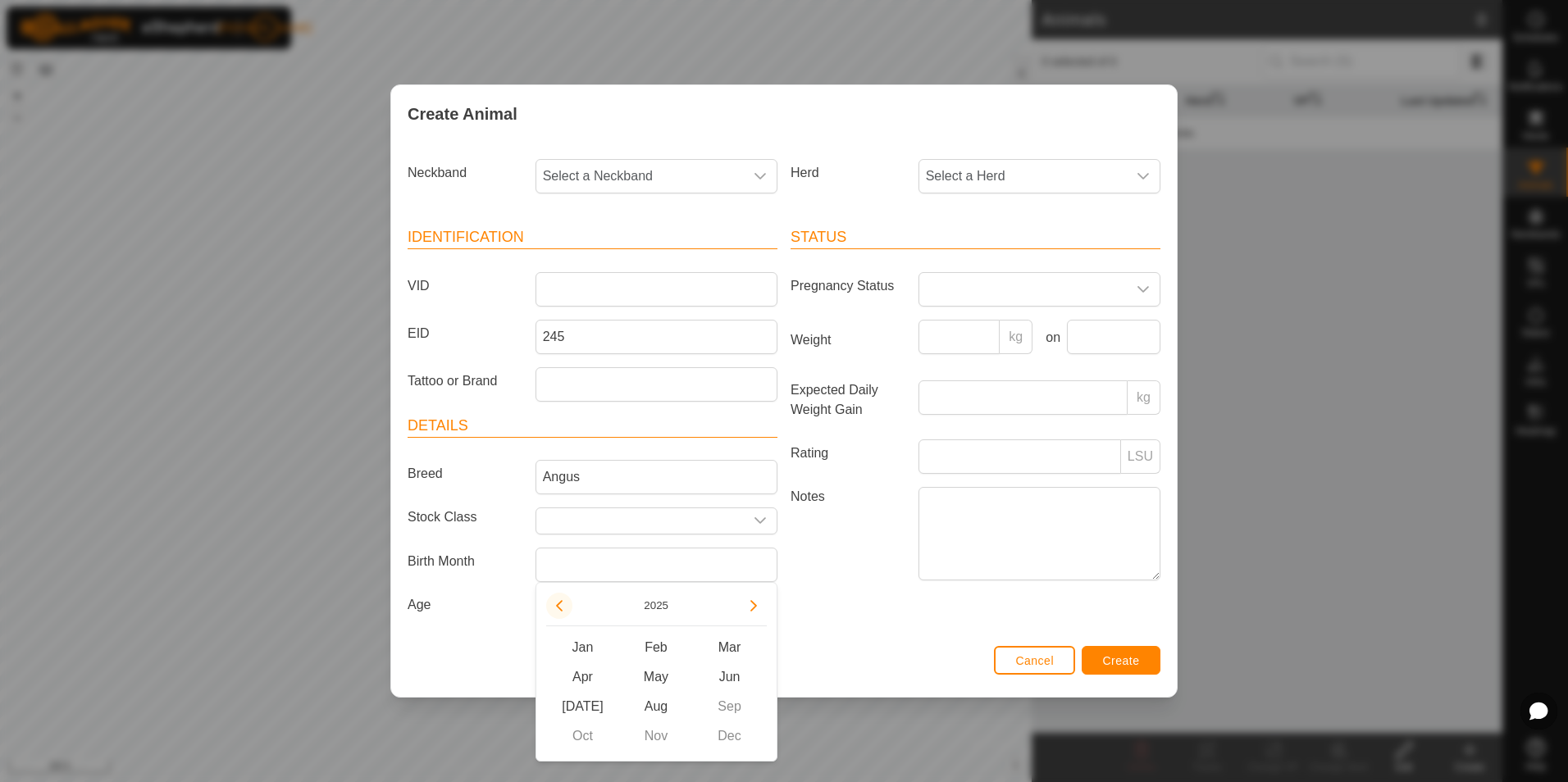
click at [563, 605] on button "Previous Year" at bounding box center [559, 606] width 27 height 27
click at [564, 606] on span "Previous Year" at bounding box center [564, 606] width 0 height 0
click at [562, 605] on button "Previous Year" at bounding box center [559, 606] width 27 height 27
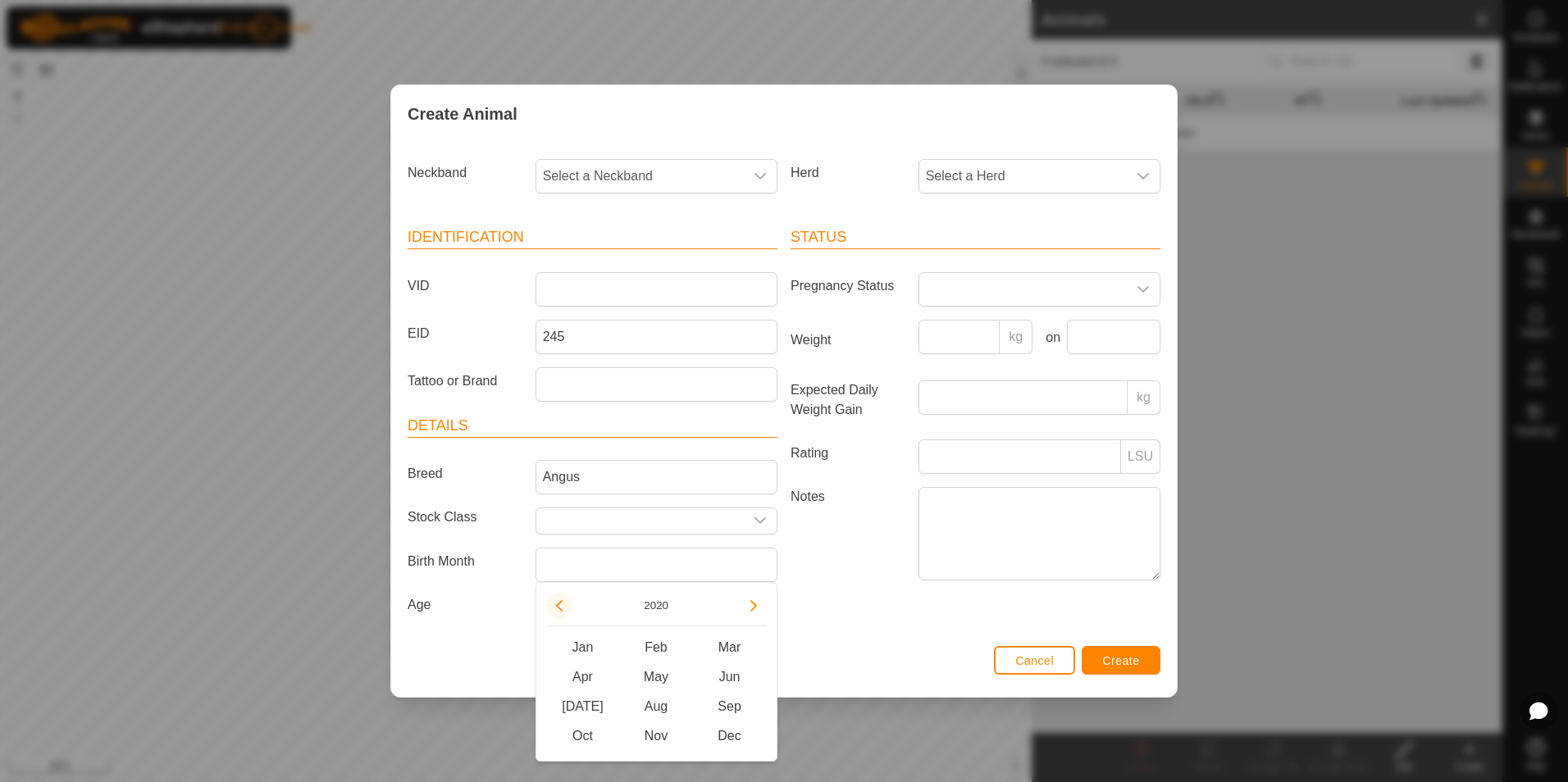
click at [562, 605] on button "Previous Year" at bounding box center [559, 606] width 27 height 27
click at [730, 648] on span "Mar" at bounding box center [730, 647] width 74 height 29
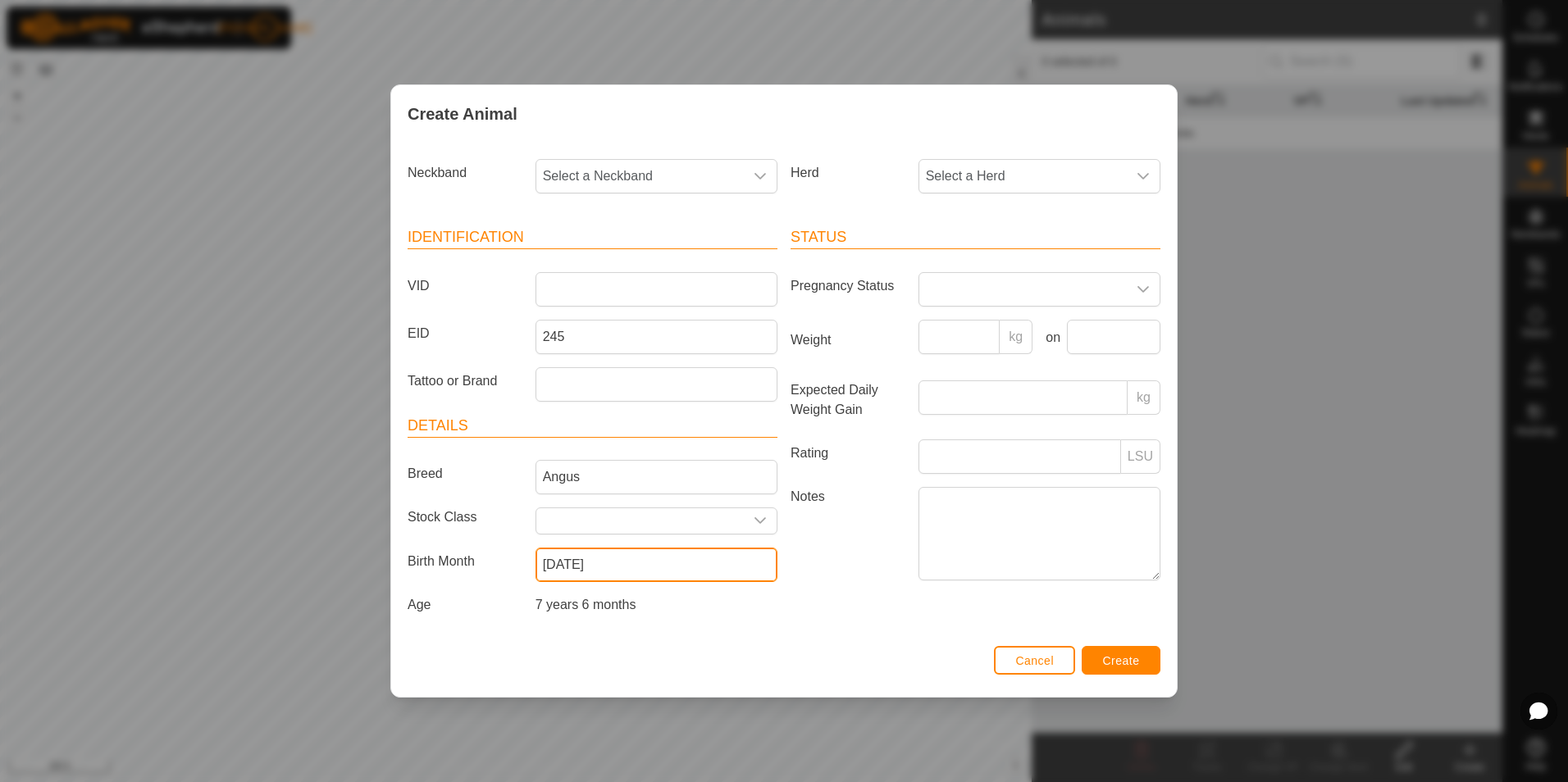
click at [608, 570] on input "[DATE]" at bounding box center [656, 565] width 242 height 35
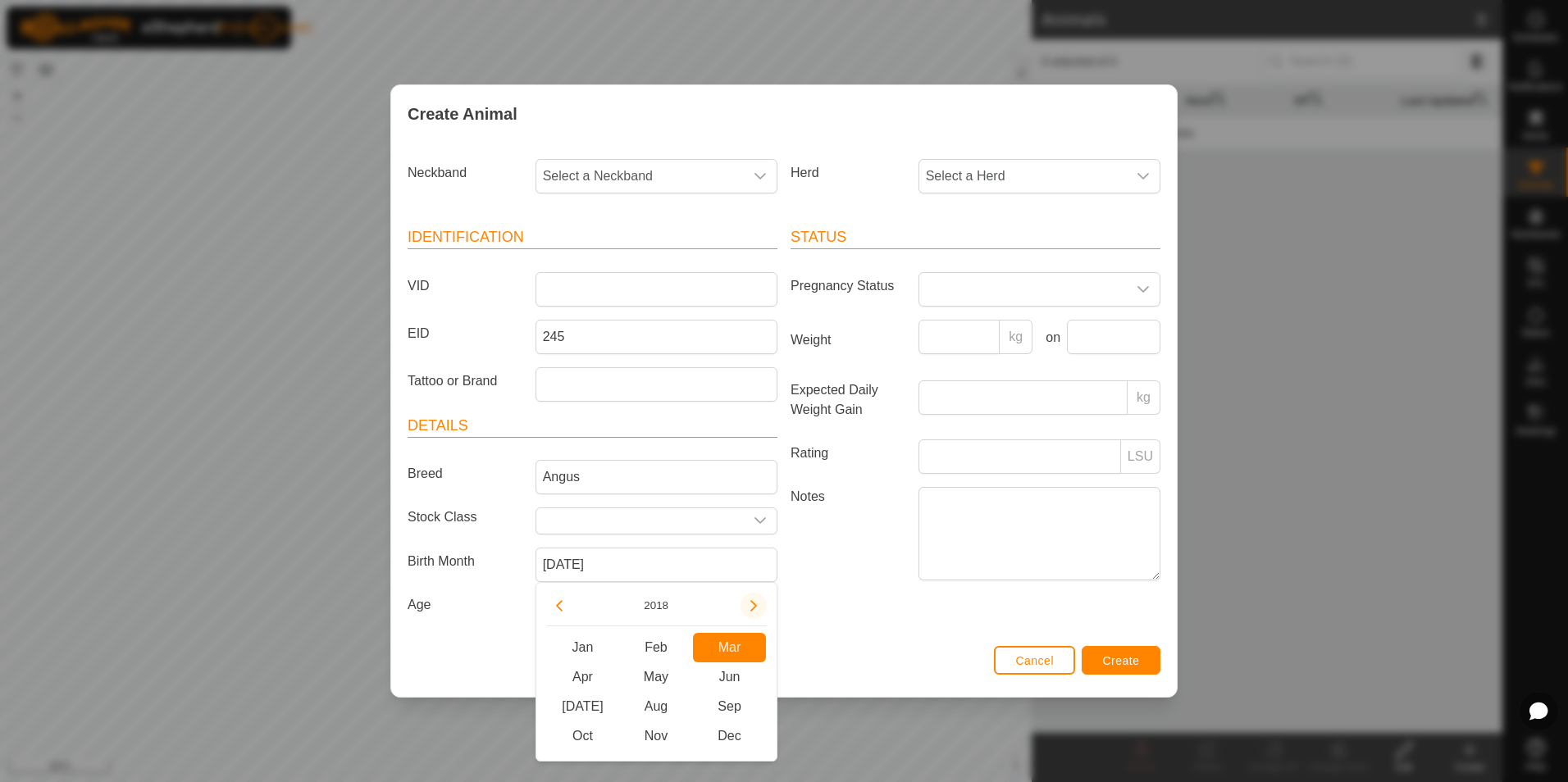
click at [754, 610] on button "Next Year" at bounding box center [754, 606] width 27 height 27
click at [730, 708] on span "Sep" at bounding box center [730, 707] width 74 height 29
type input "[DATE]"
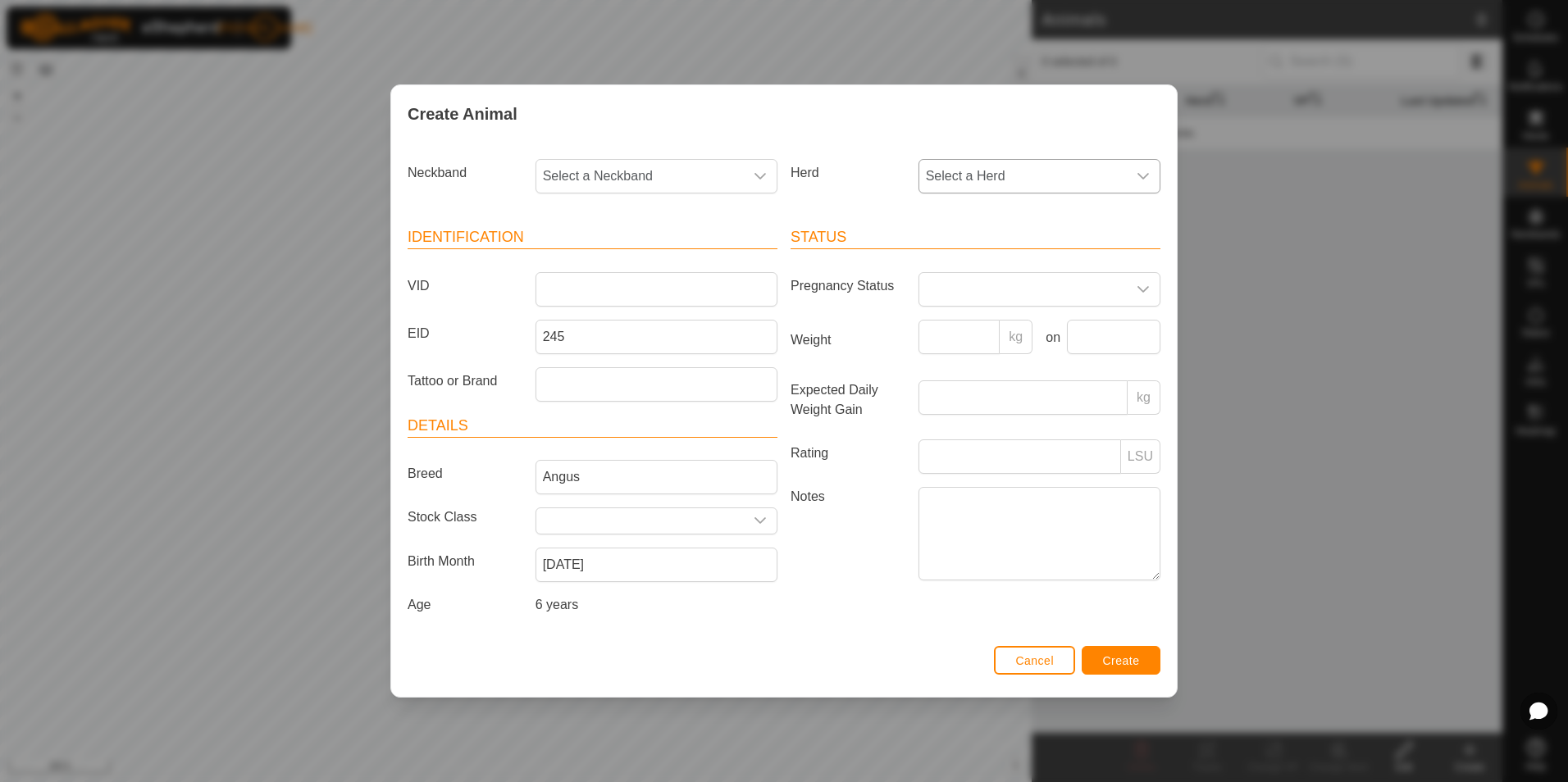
click at [1144, 174] on icon "dropdown trigger" at bounding box center [1143, 176] width 13 height 13
type input "1"
click at [1121, 660] on span "Create" at bounding box center [1121, 660] width 37 height 13
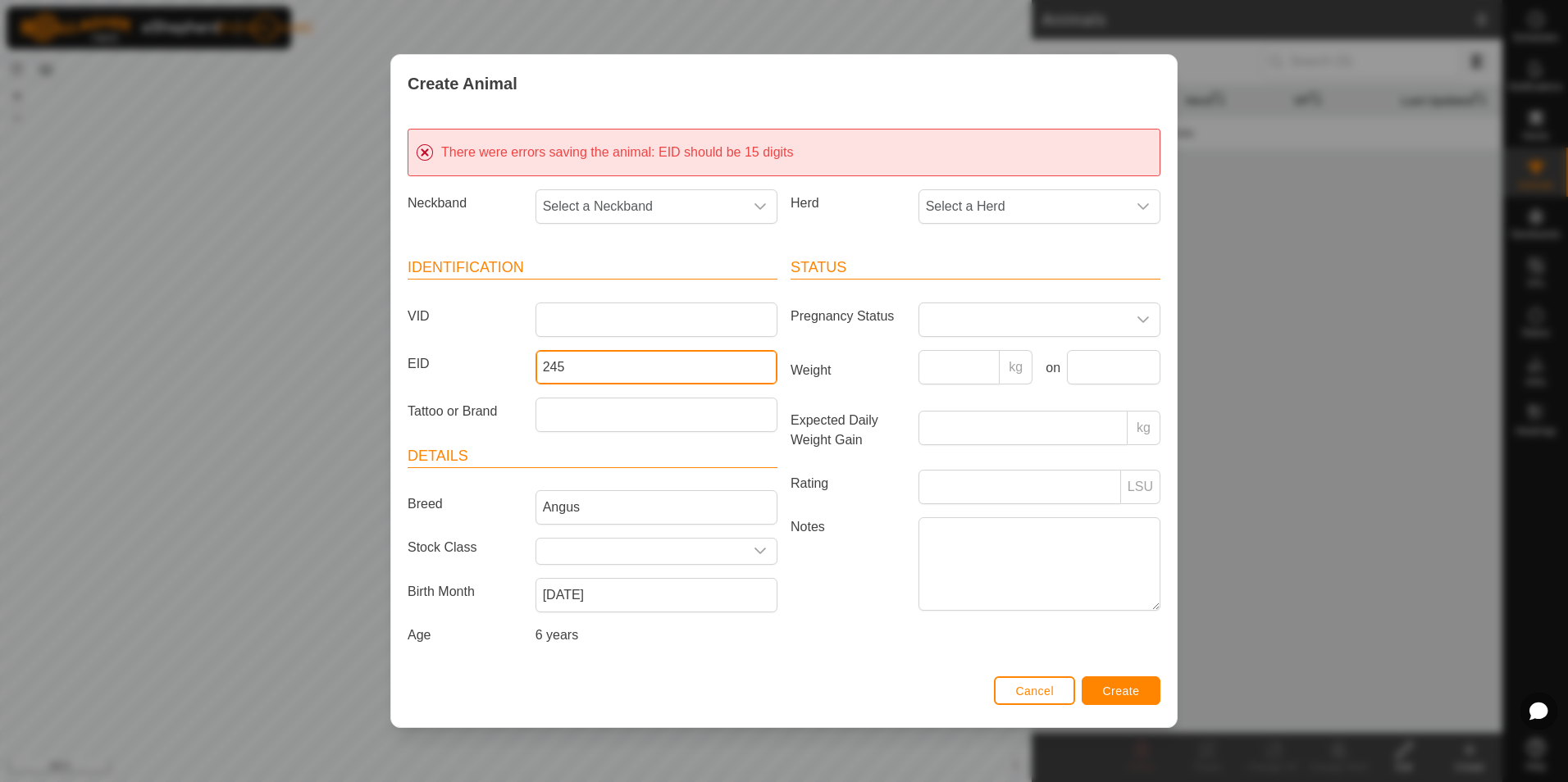
click at [572, 367] on input "245" at bounding box center [656, 367] width 242 height 35
type input "2"
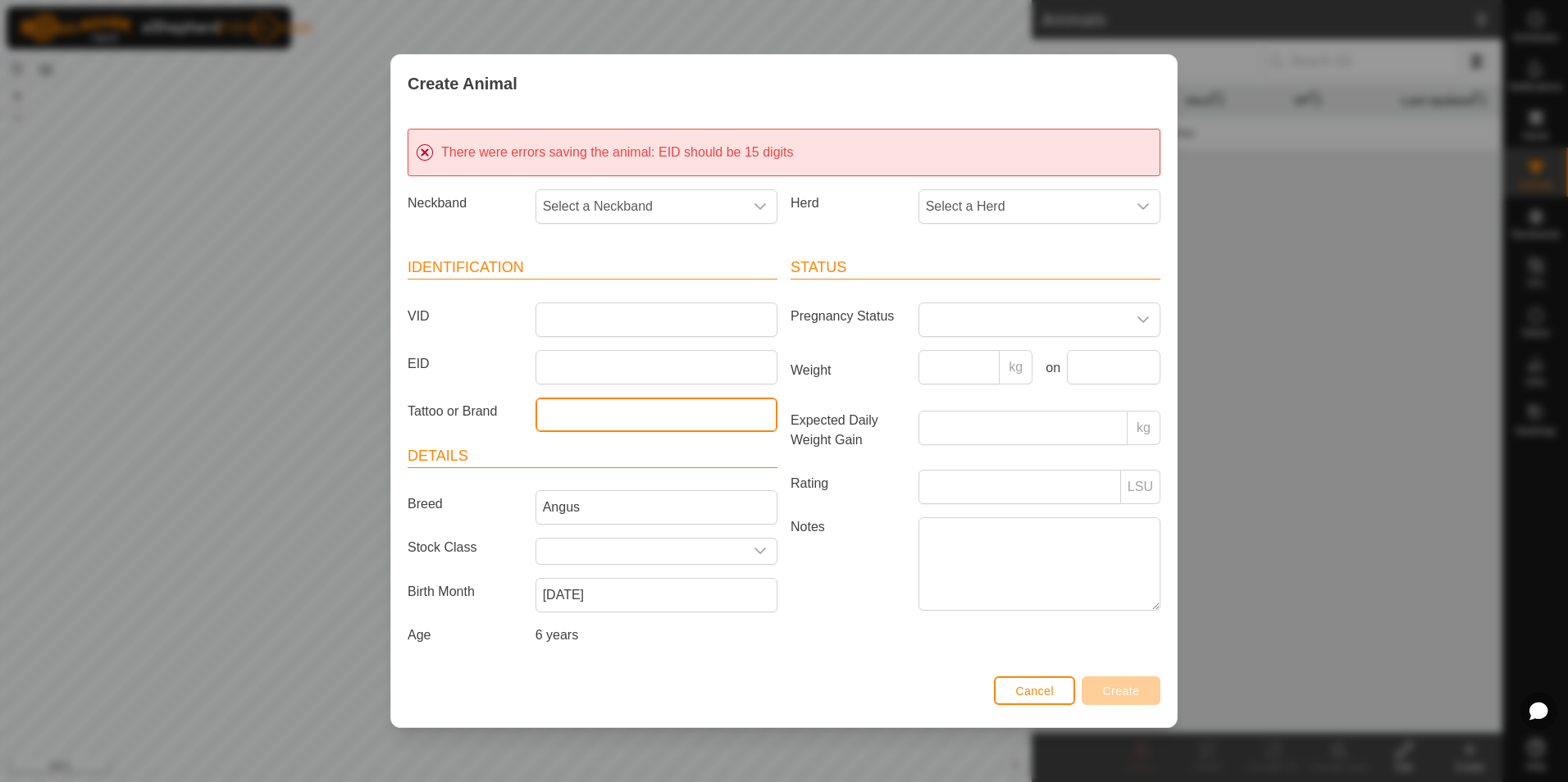
click at [566, 415] on input "Tattoo or Brand" at bounding box center [656, 415] width 242 height 35
type input "245"
click at [979, 70] on div "Create Animal" at bounding box center [784, 83] width 786 height 58
click at [1026, 692] on span "Cancel" at bounding box center [1034, 691] width 38 height 13
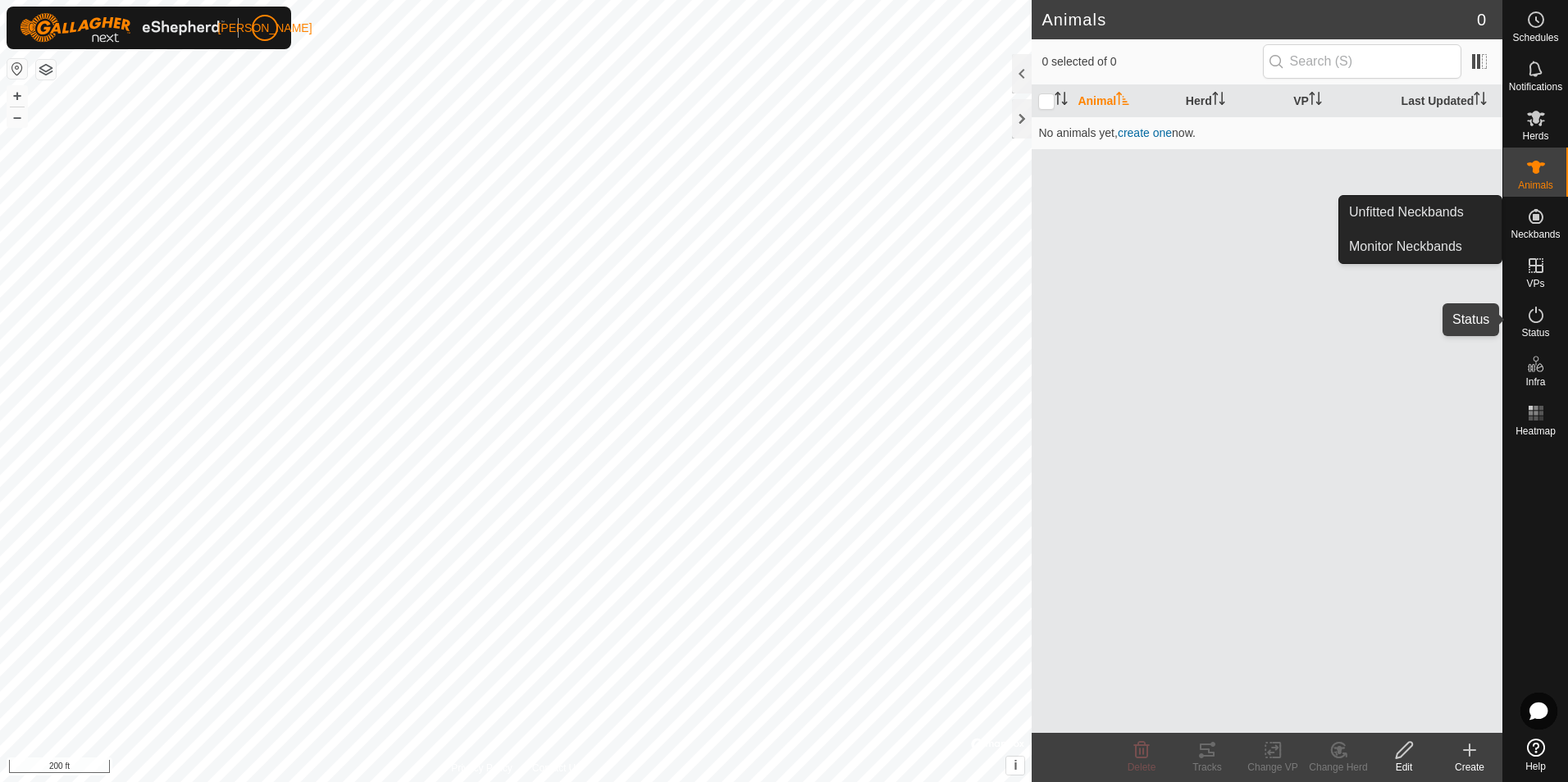
click at [1537, 321] on icon at bounding box center [1536, 315] width 20 height 20
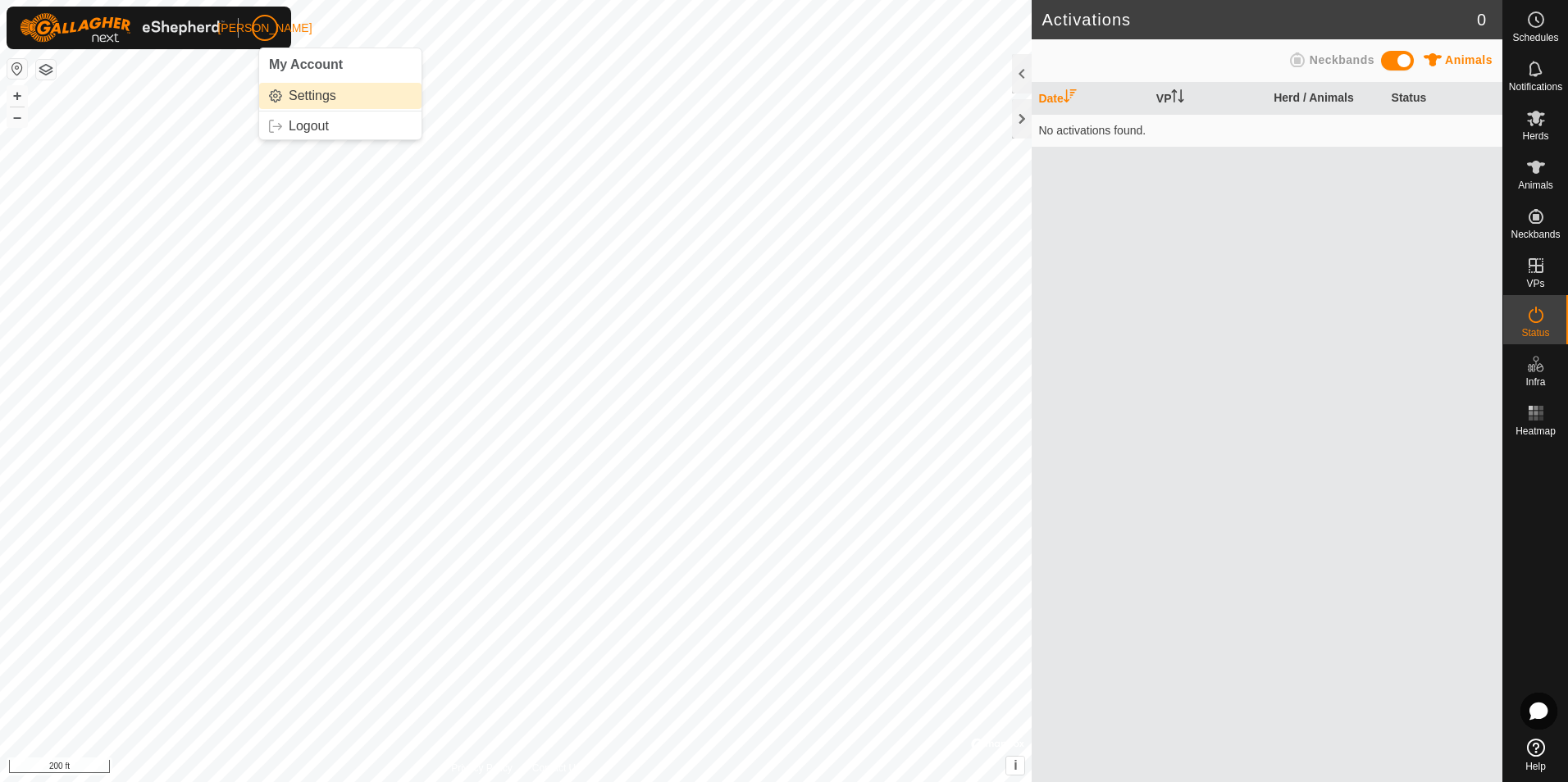
click at [311, 100] on link "Settings" at bounding box center [340, 96] width 162 height 27
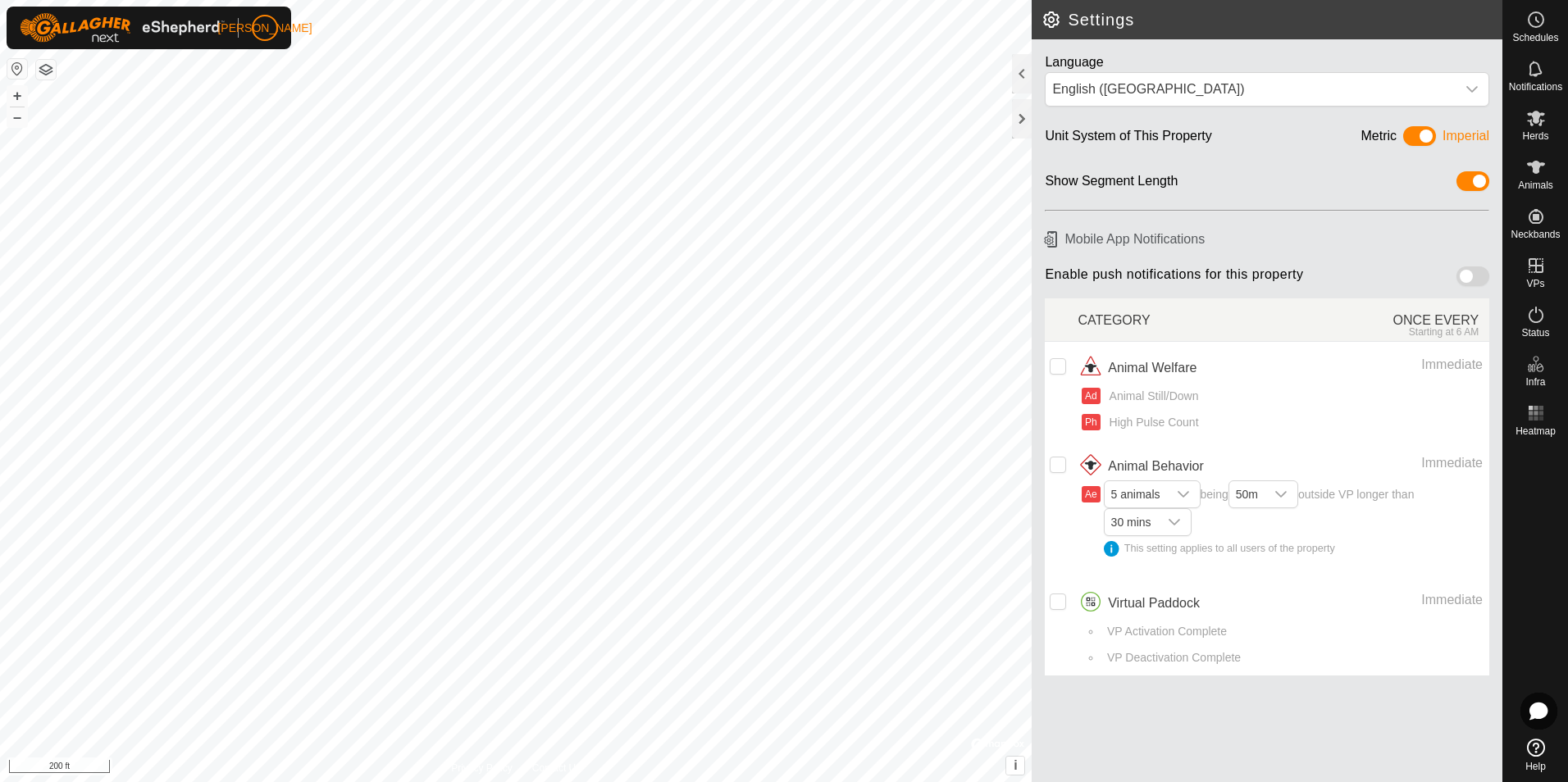
click at [1425, 137] on span at bounding box center [1420, 136] width 33 height 20
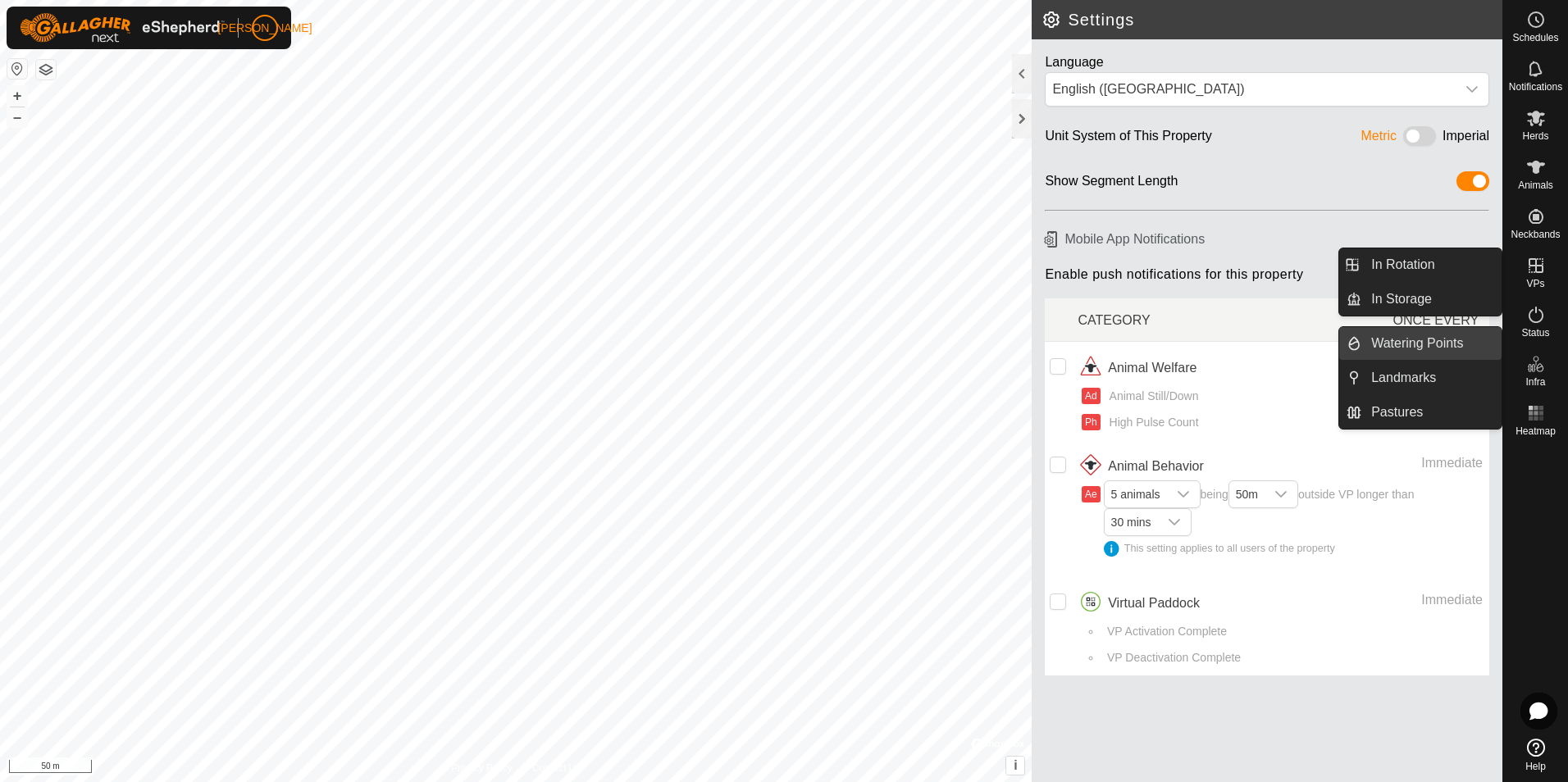
click at [1404, 349] on link "Watering Points" at bounding box center [1431, 344] width 140 height 33
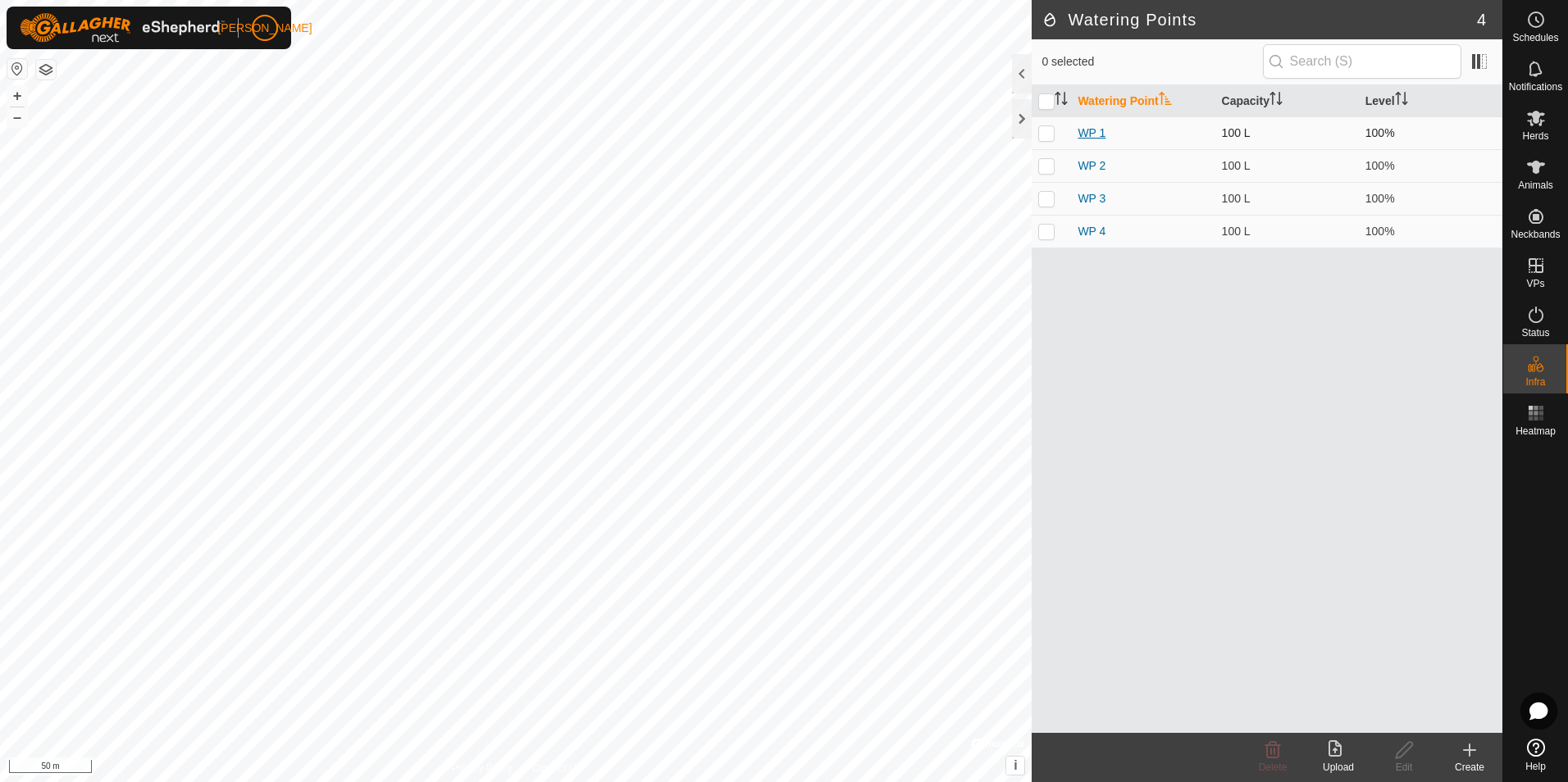
click at [1093, 135] on link "WP 1" at bounding box center [1091, 132] width 28 height 13
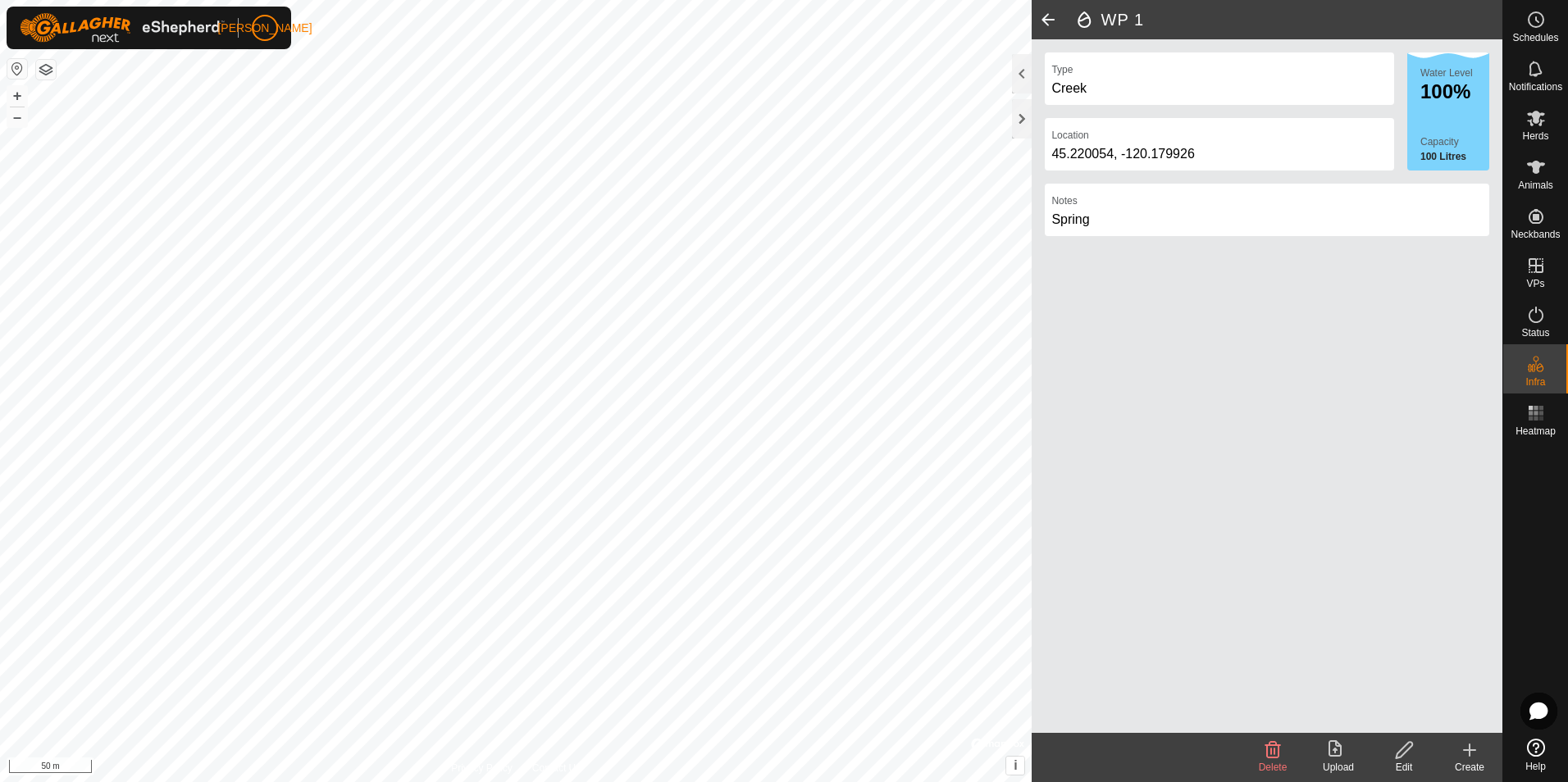
click at [1401, 758] on icon at bounding box center [1404, 750] width 16 height 16
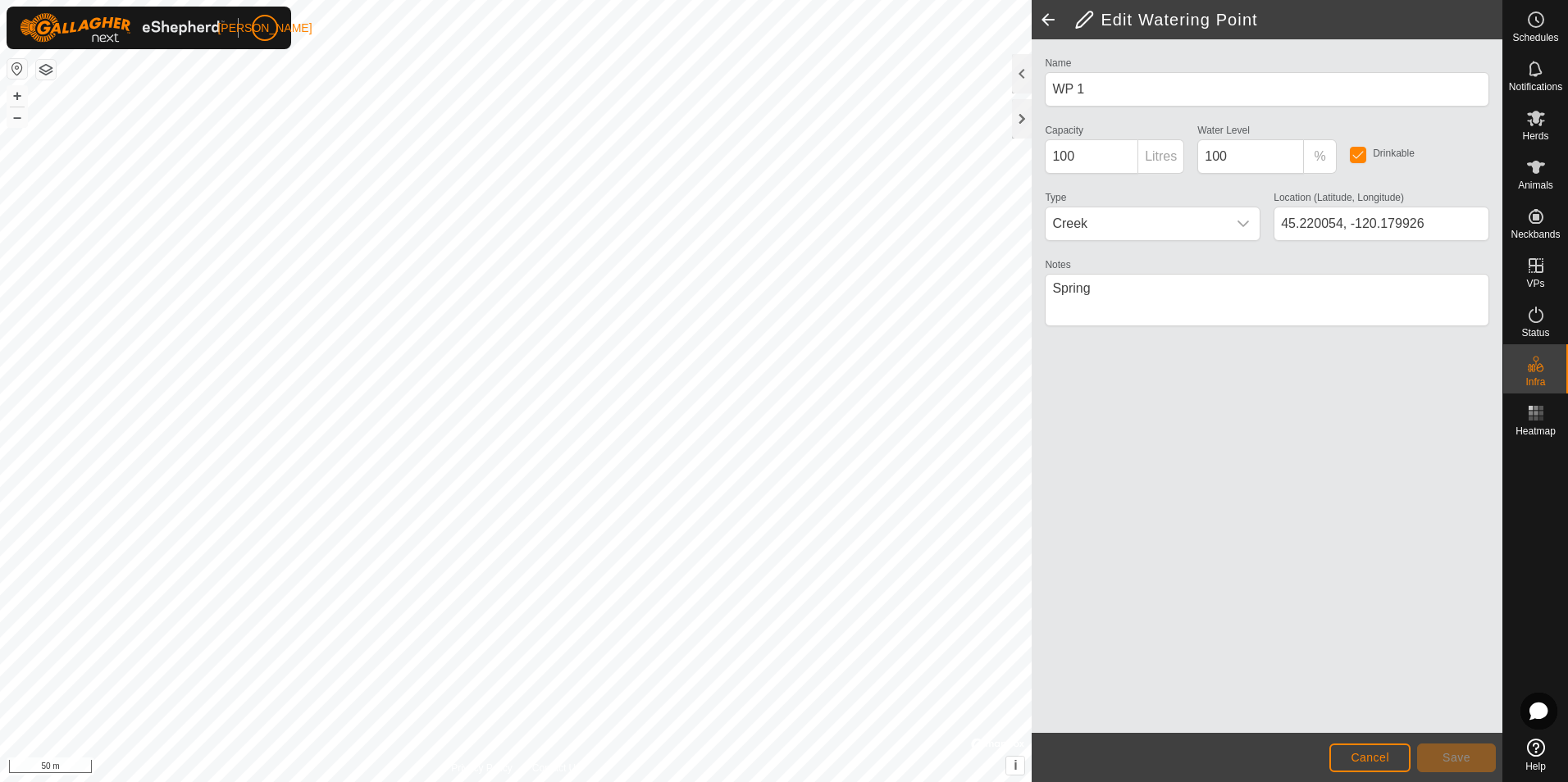
click at [1164, 155] on p-inputgroup-addon "Litres" at bounding box center [1161, 156] width 46 height 35
click at [311, 94] on link "Settings" at bounding box center [340, 96] width 162 height 27
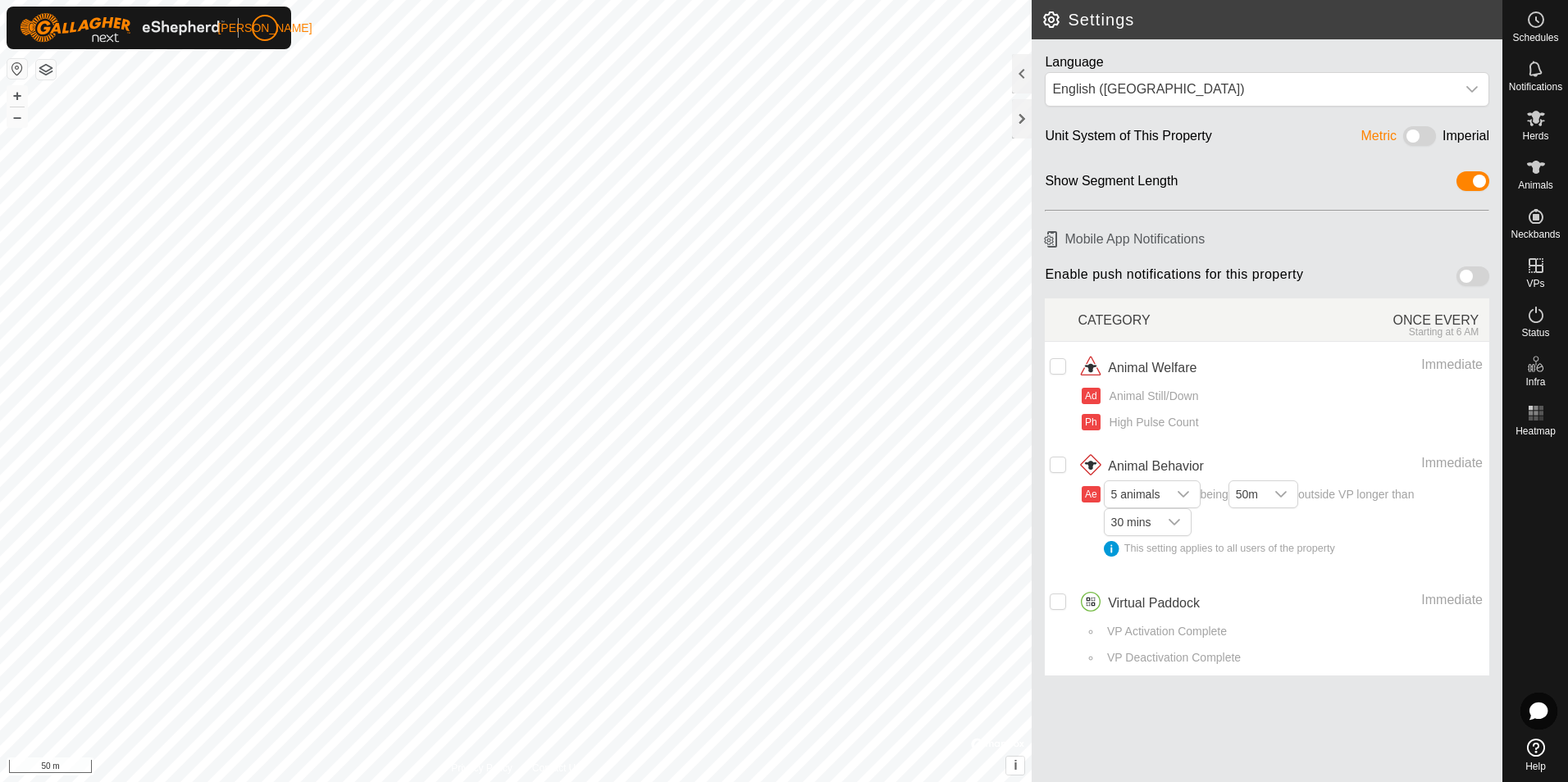
click at [1426, 136] on span at bounding box center [1420, 136] width 33 height 20
click at [1535, 412] on rect at bounding box center [1535, 413] width 4 height 4
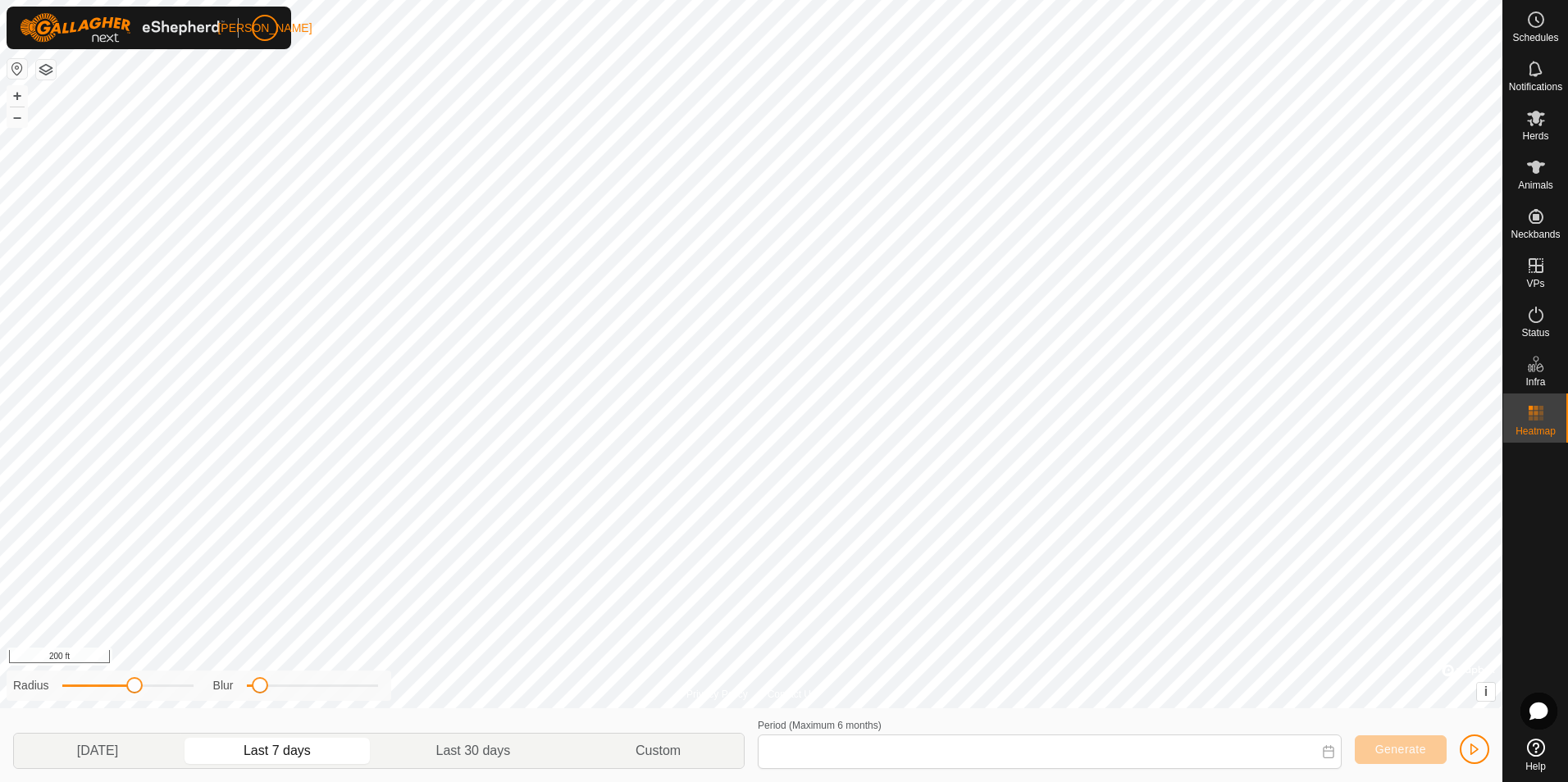
type input "[DATE] - [DATE]"
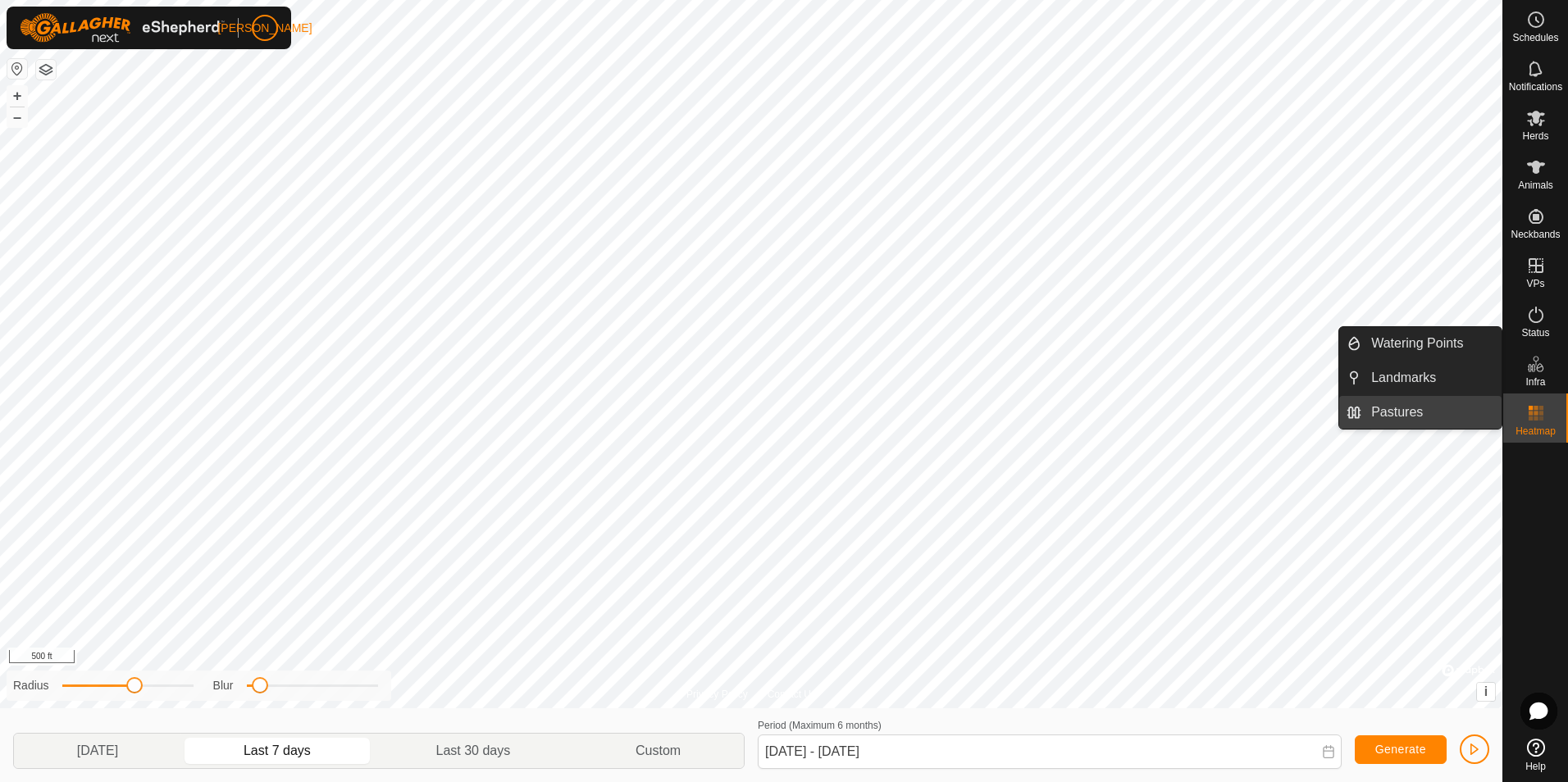
click at [1393, 416] on link "Pastures" at bounding box center [1431, 412] width 140 height 33
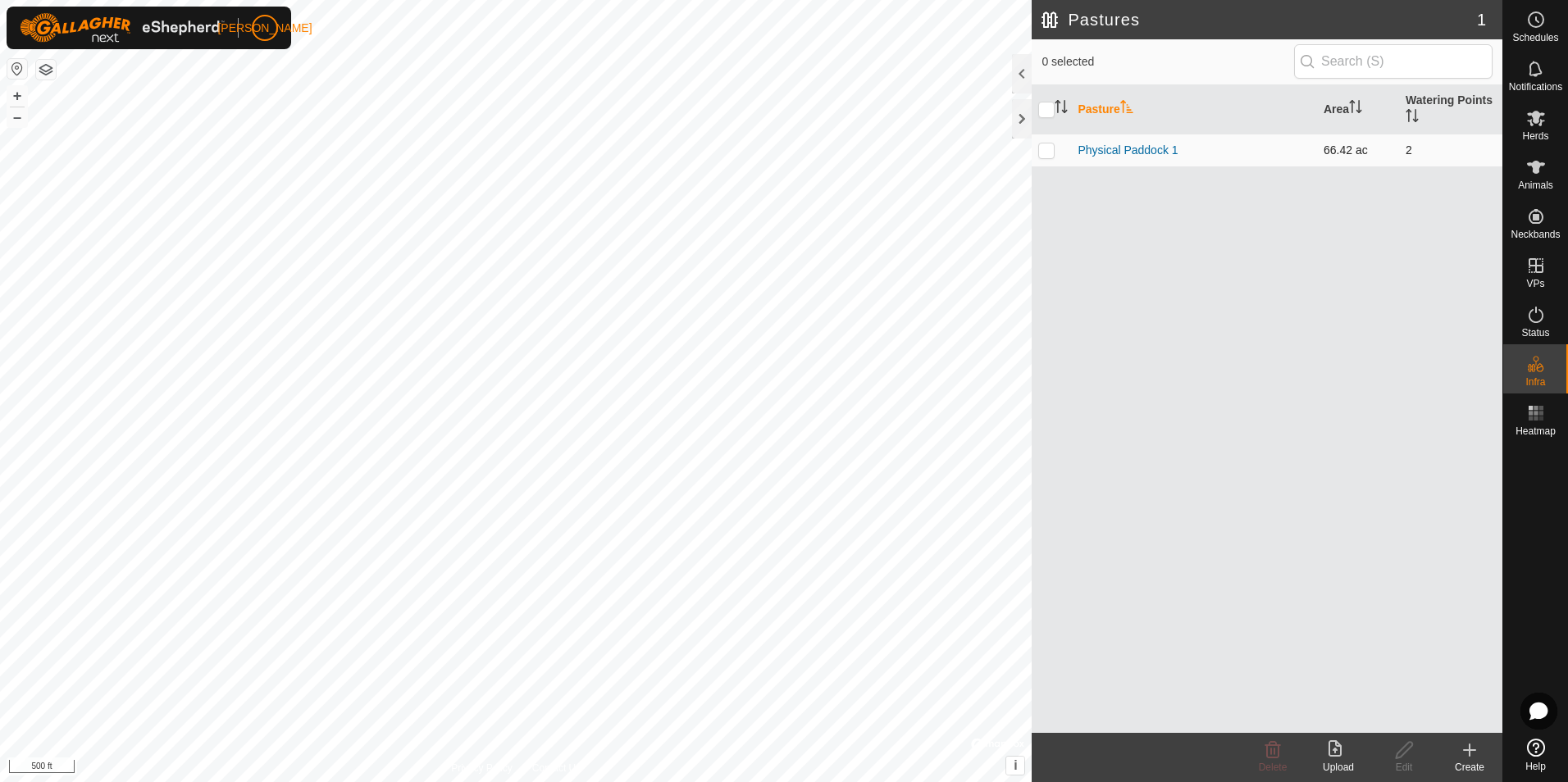
click at [1046, 155] on p-checkbox at bounding box center [1046, 150] width 16 height 13
checkbox input "true"
click at [273, 32] on p-avatar "[PERSON_NAME]" at bounding box center [265, 28] width 27 height 27
click at [264, 27] on span "[PERSON_NAME]" at bounding box center [265, 28] width 94 height 17
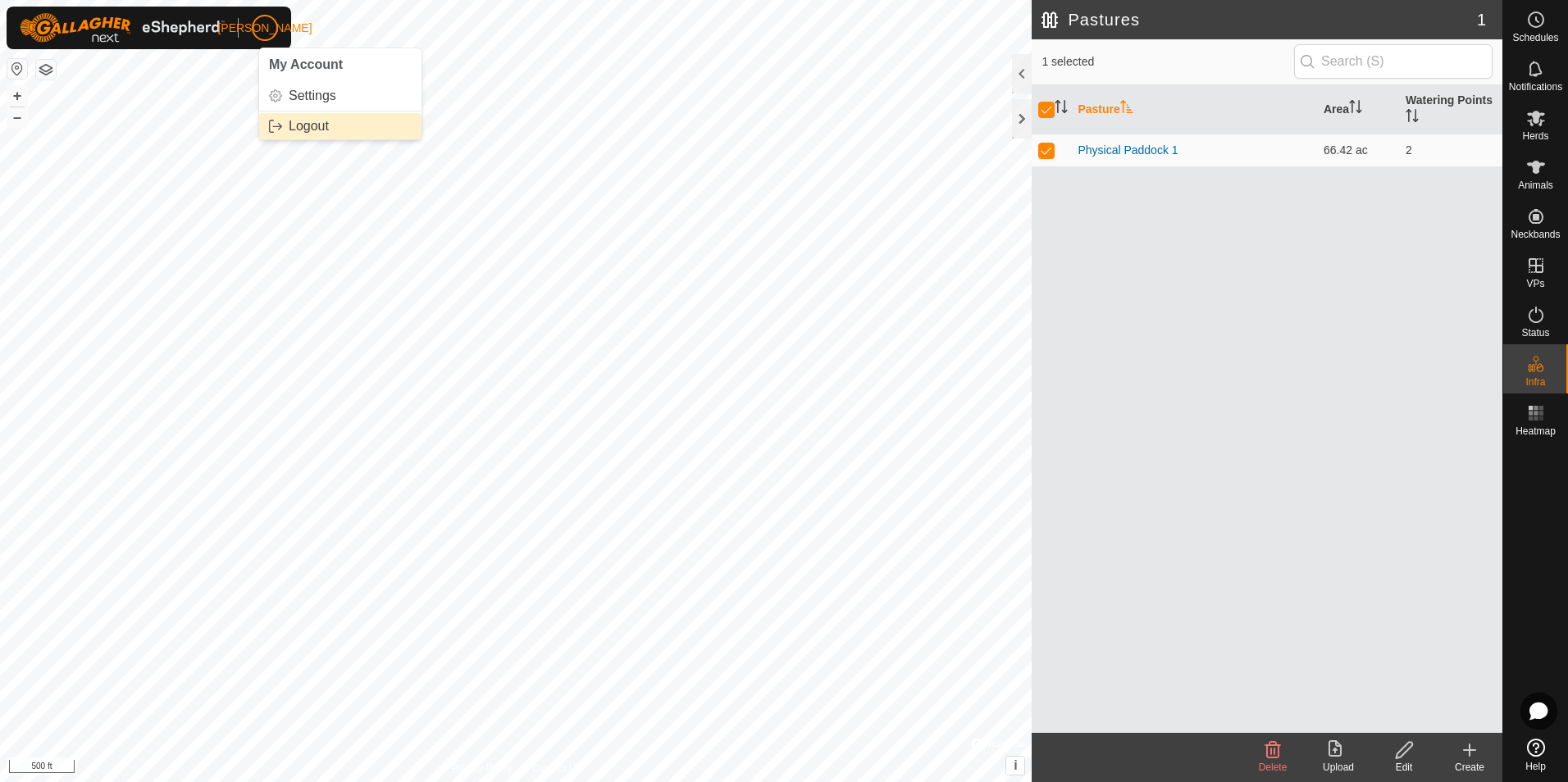
click at [305, 124] on link "Logout" at bounding box center [340, 126] width 162 height 27
